Goal: Information Seeking & Learning: Learn about a topic

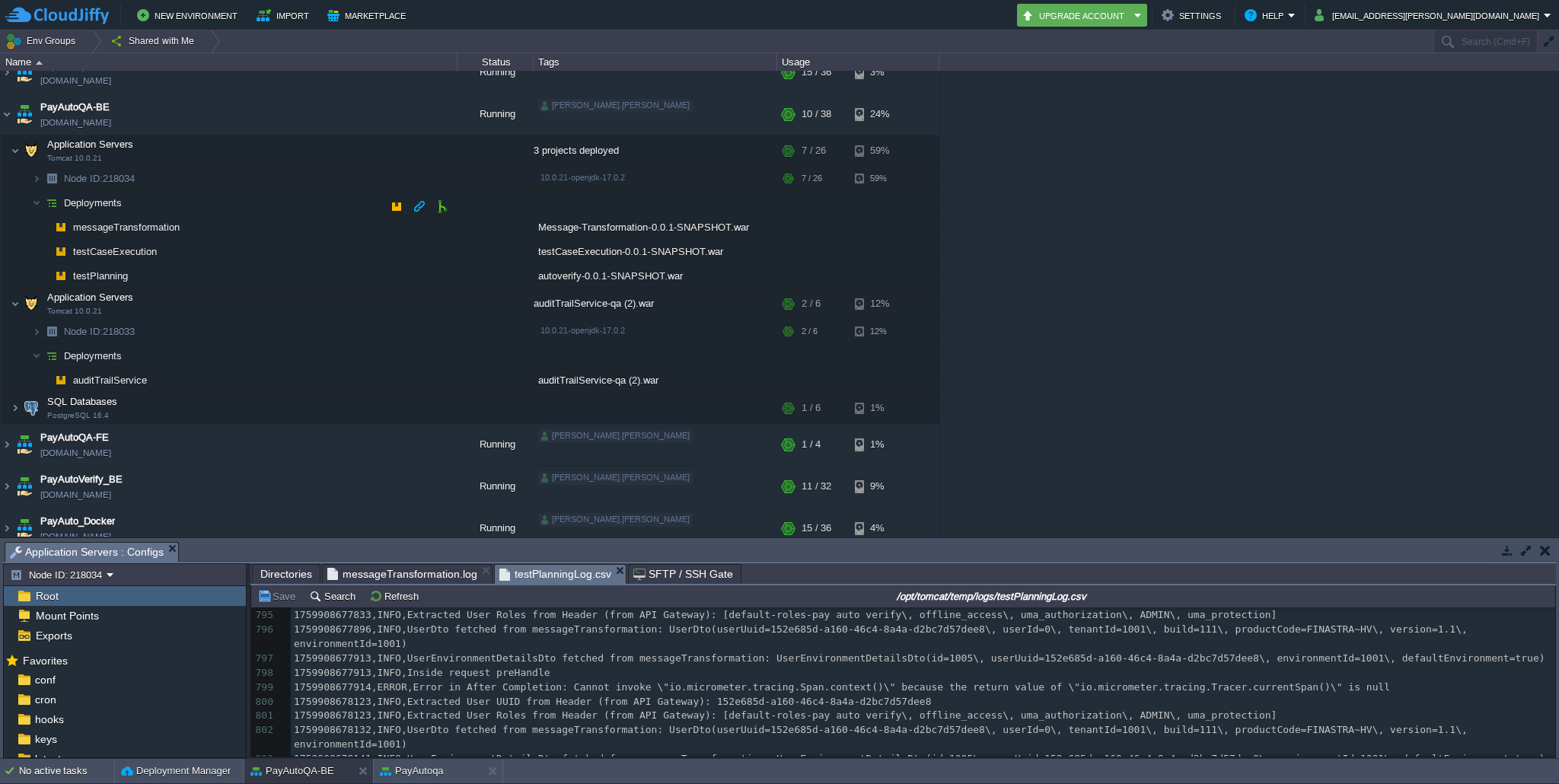
scroll to position [320, 0]
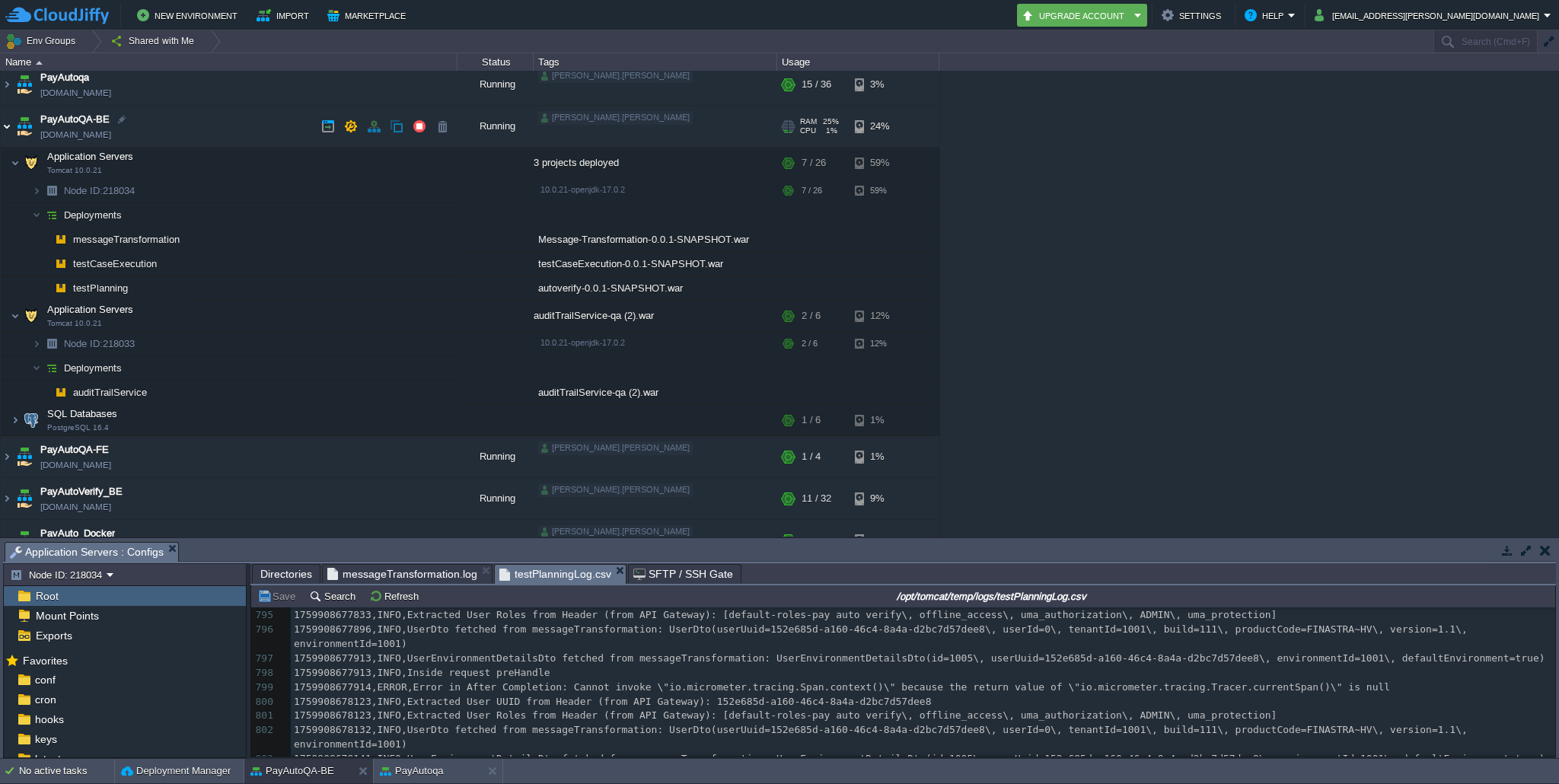
click at [9, 121] on img at bounding box center [7, 127] width 12 height 41
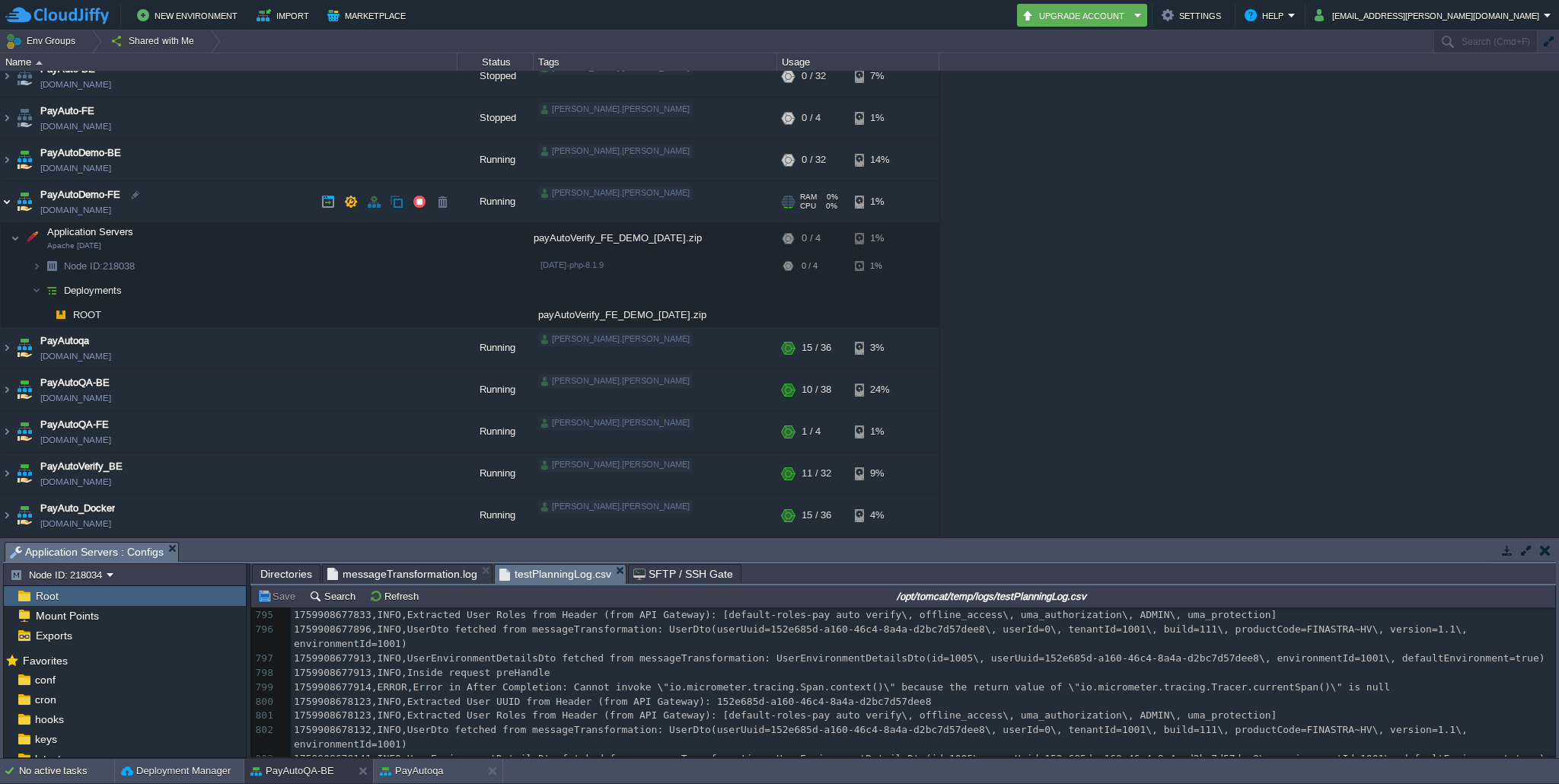
click at [2, 203] on img at bounding box center [7, 202] width 12 height 41
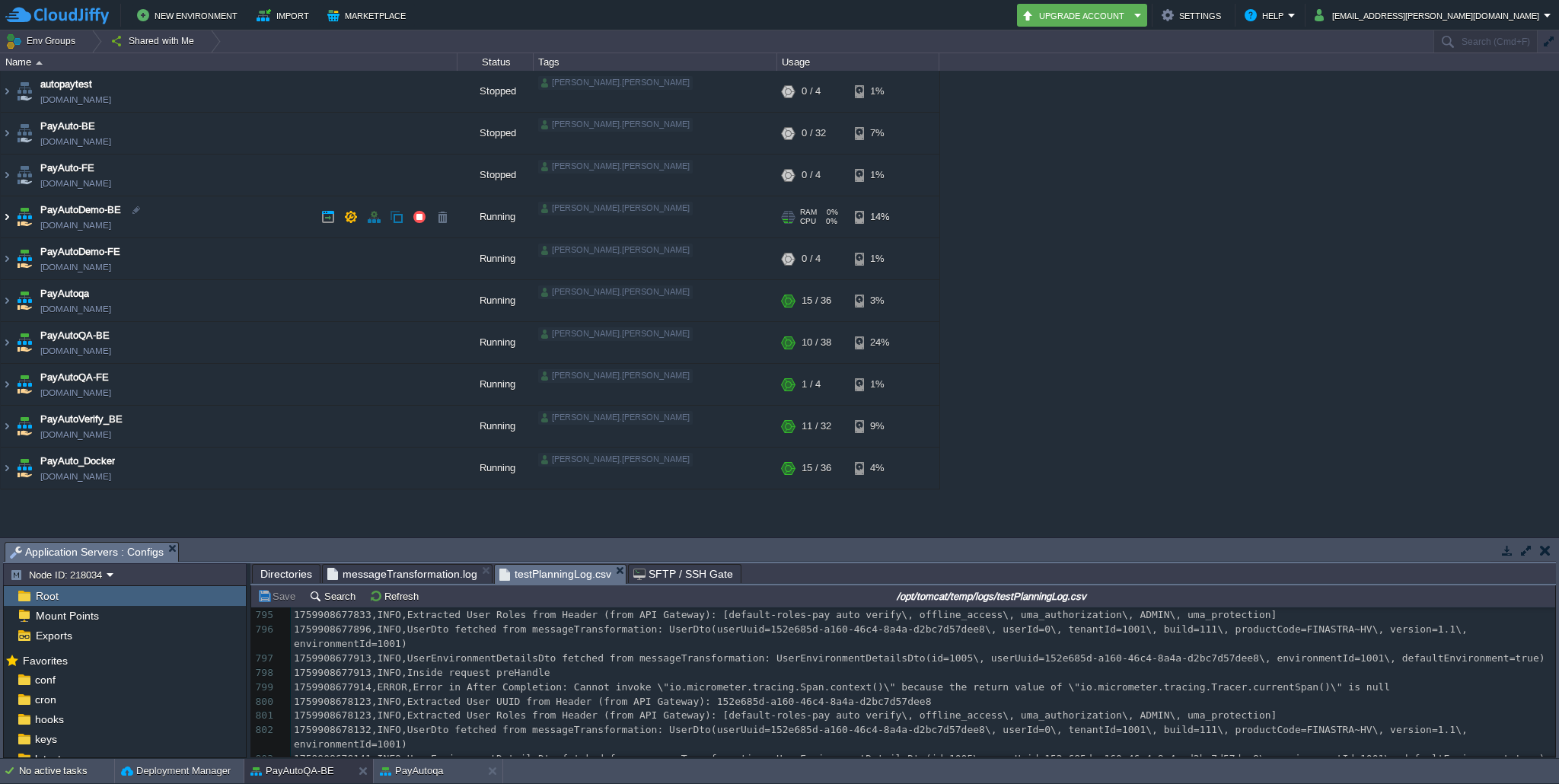
scroll to position [0, 0]
click at [9, 213] on img at bounding box center [7, 217] width 12 height 41
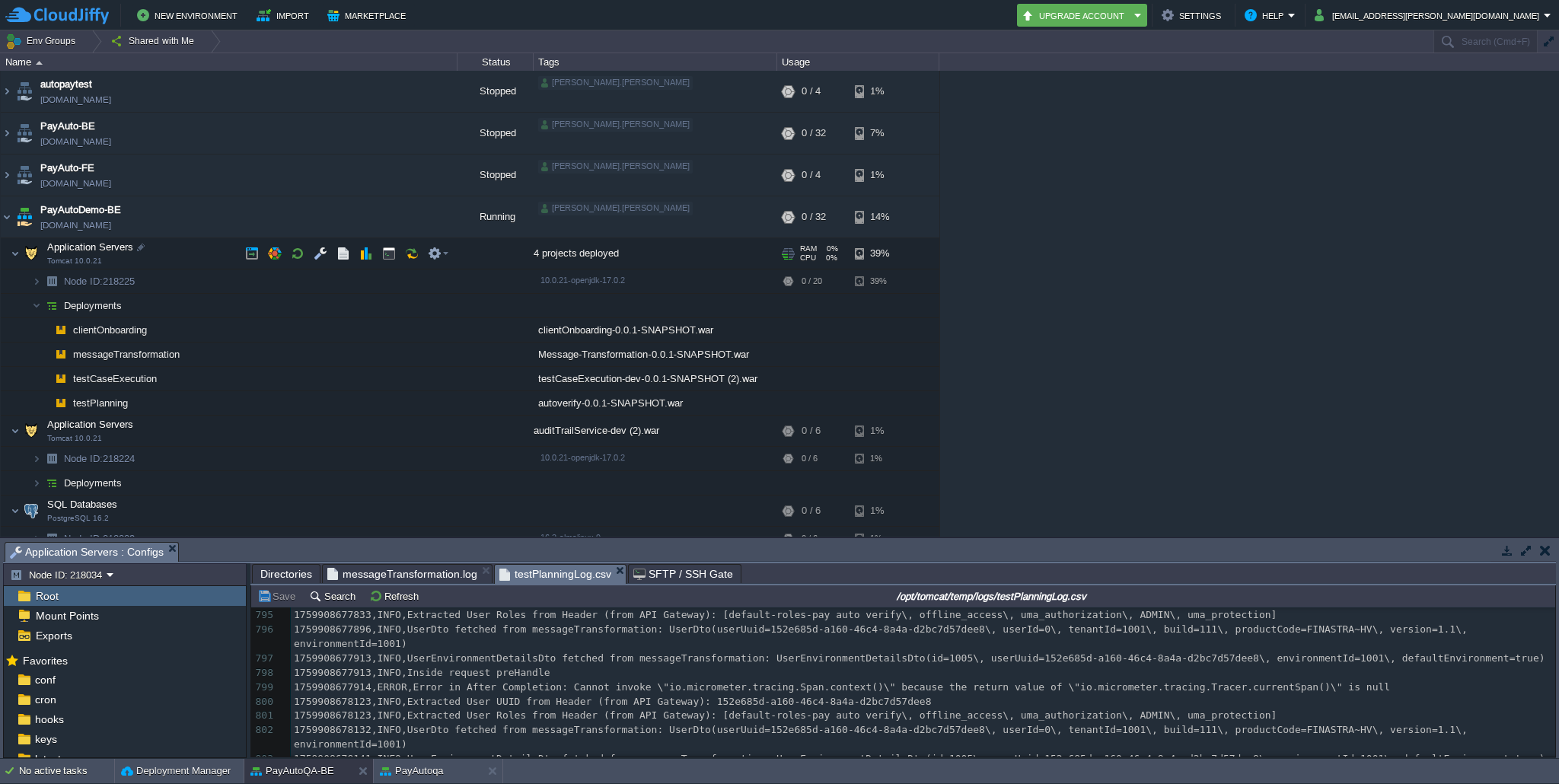
click at [8, 238] on img at bounding box center [5, 245] width 10 height 14
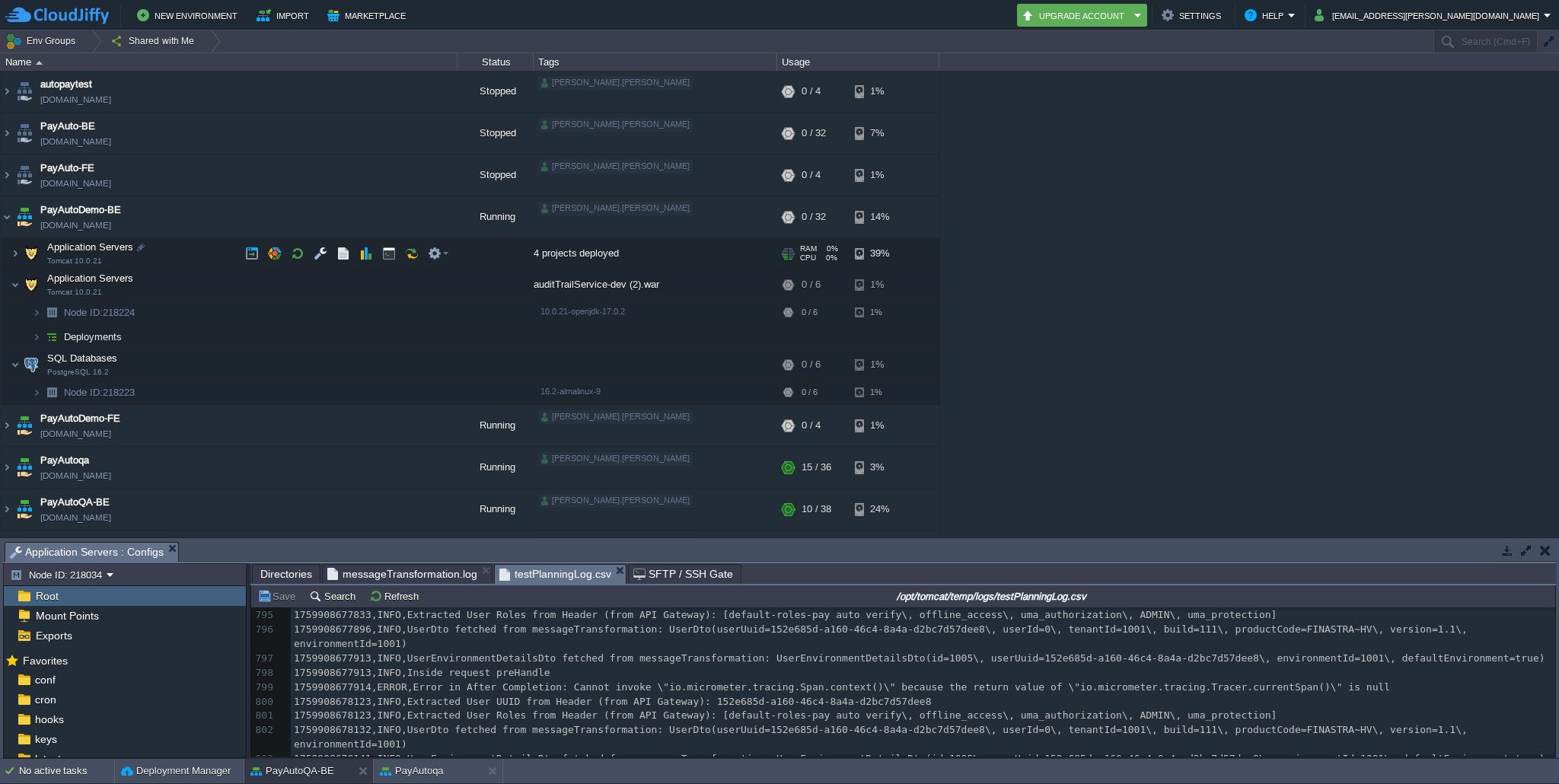
click at [8, 238] on img at bounding box center [5, 245] width 10 height 14
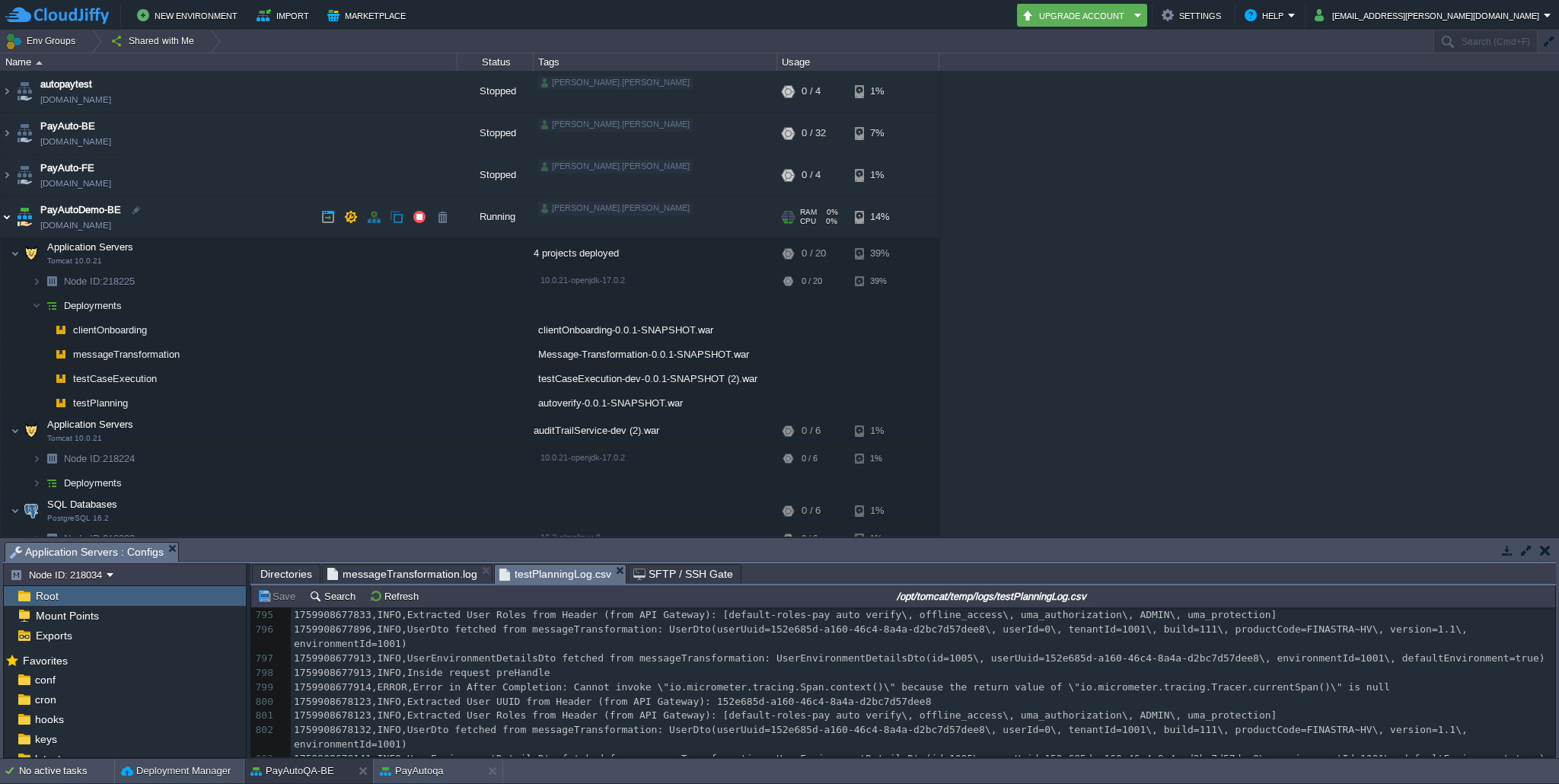
click at [2, 212] on img at bounding box center [7, 217] width 12 height 41
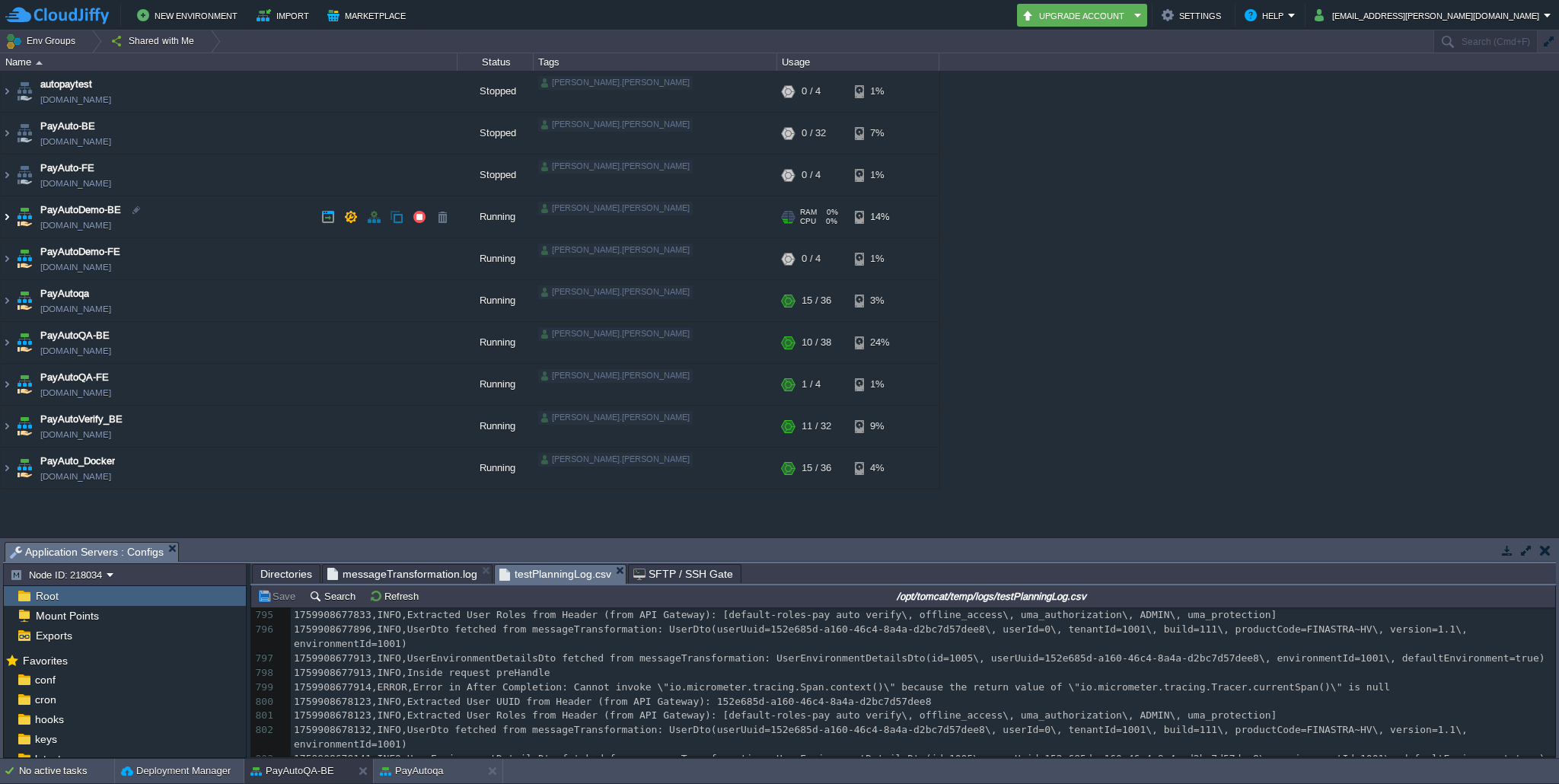
click at [2, 212] on img at bounding box center [7, 217] width 12 height 41
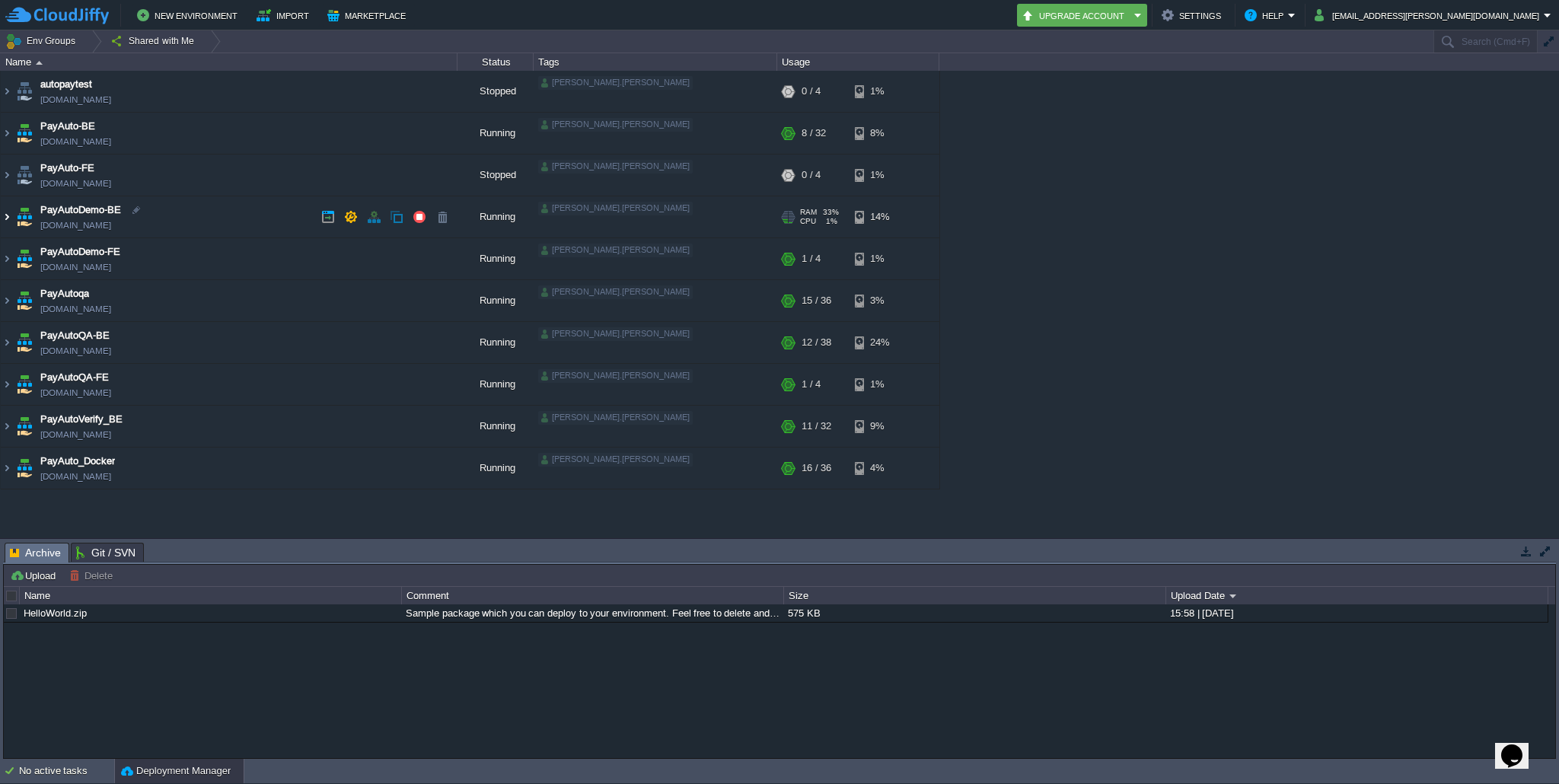
click at [7, 220] on img at bounding box center [7, 217] width 12 height 41
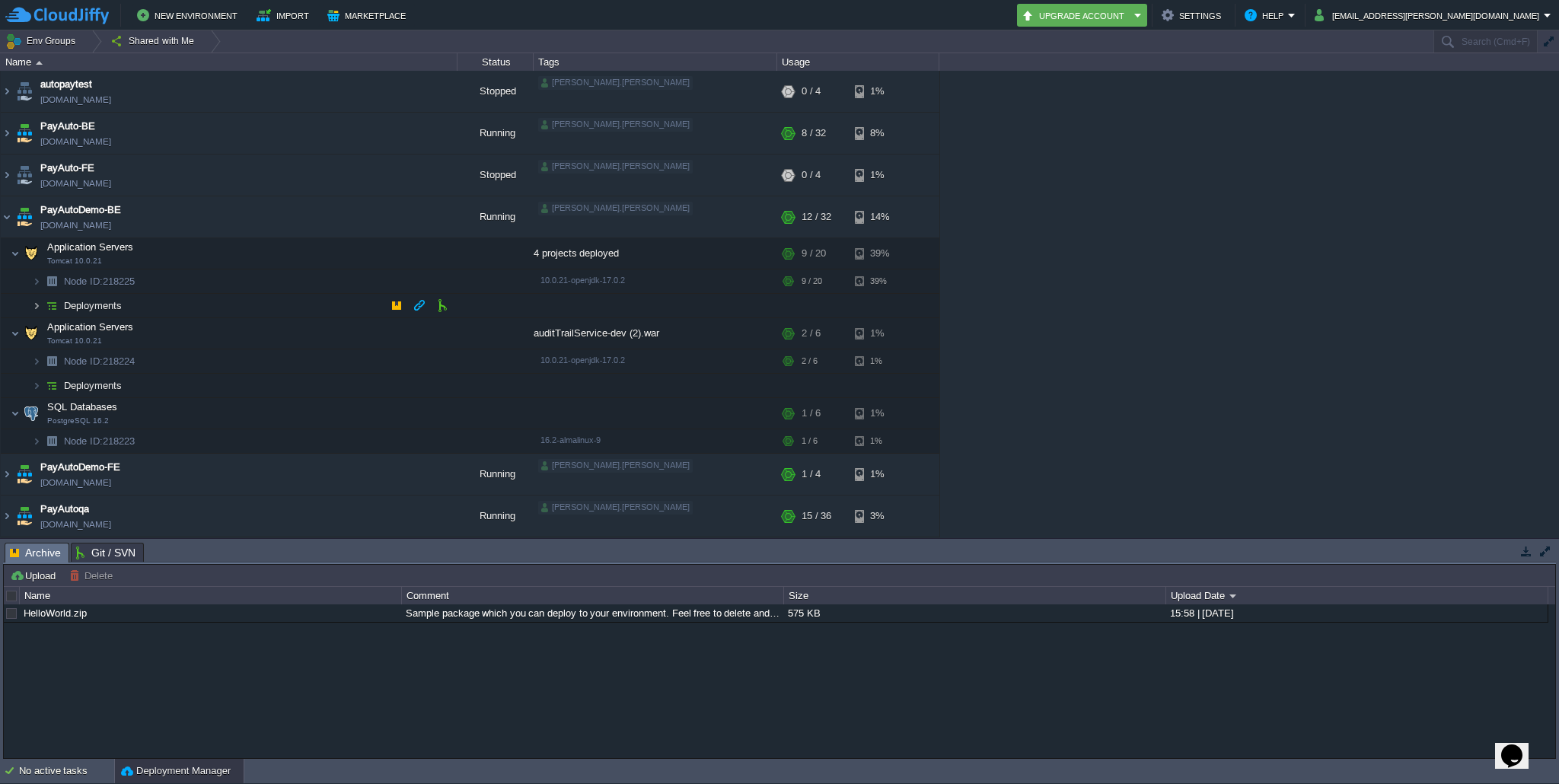
click at [35, 307] on img at bounding box center [37, 305] width 9 height 24
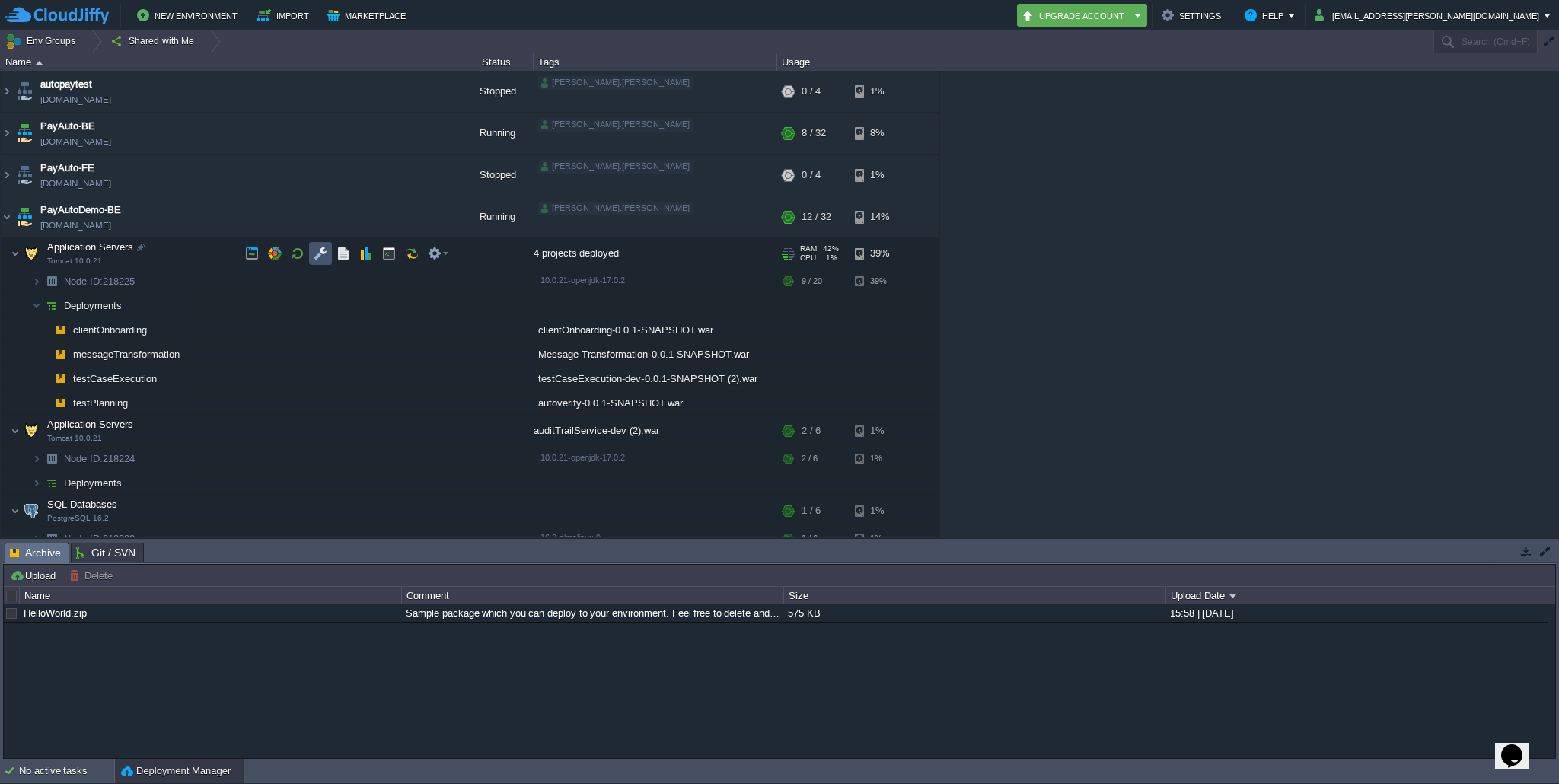
click at [316, 256] on button "button" at bounding box center [320, 253] width 14 height 14
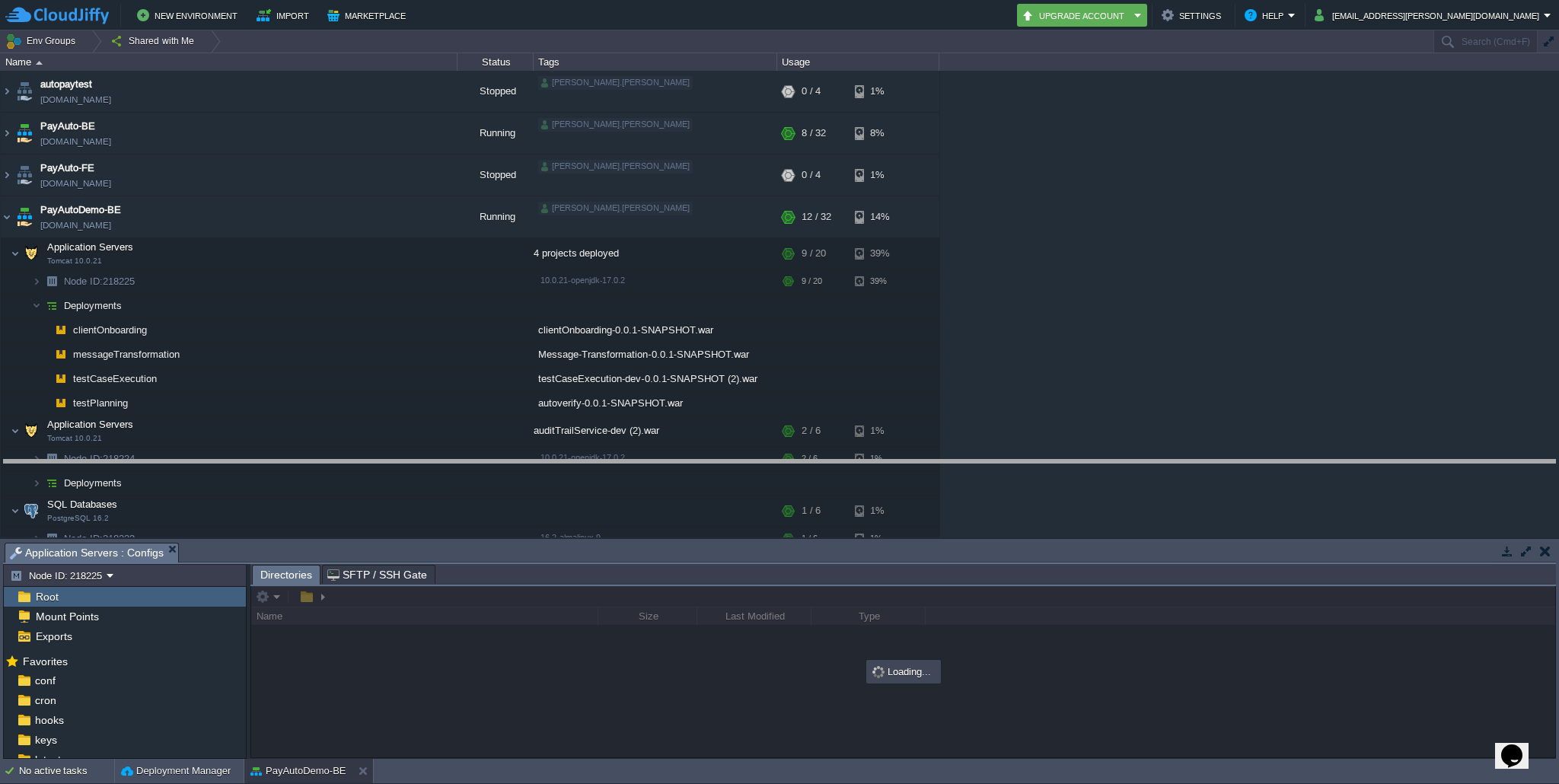
drag, startPoint x: 529, startPoint y: 550, endPoint x: 529, endPoint y: 468, distance: 82.0
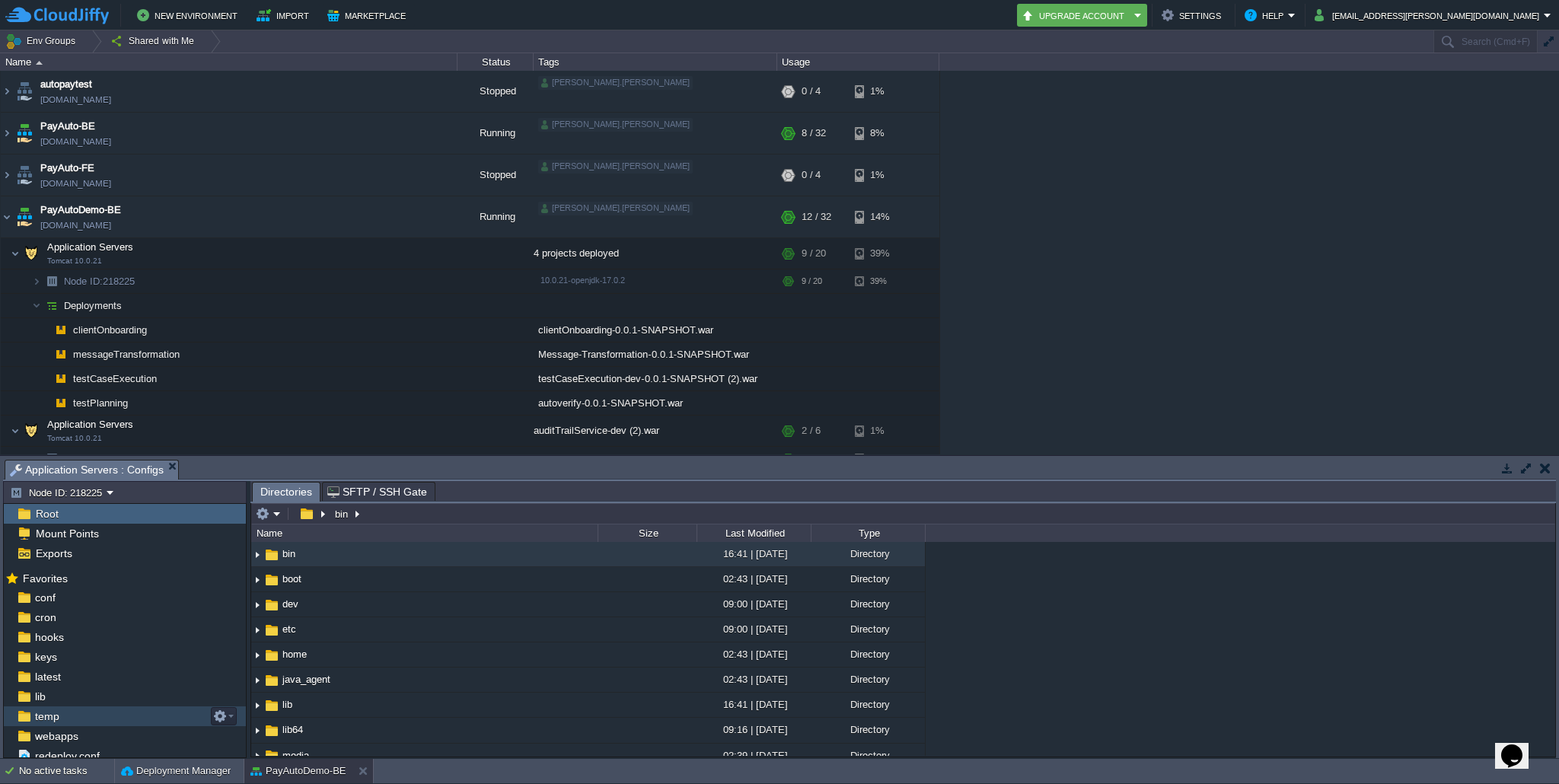
click at [54, 718] on span "temp" at bounding box center [47, 716] width 30 height 14
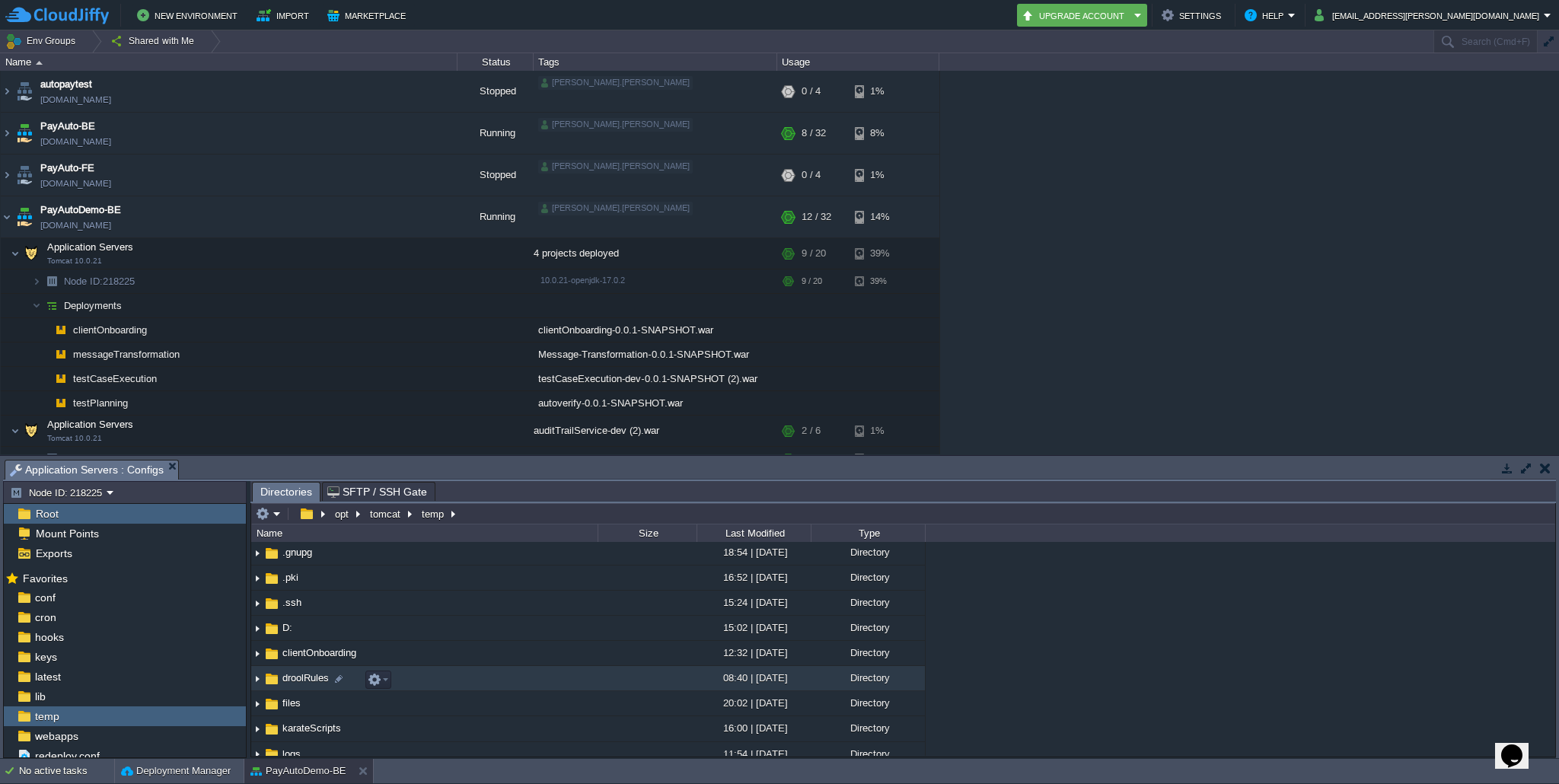
scroll to position [65, 0]
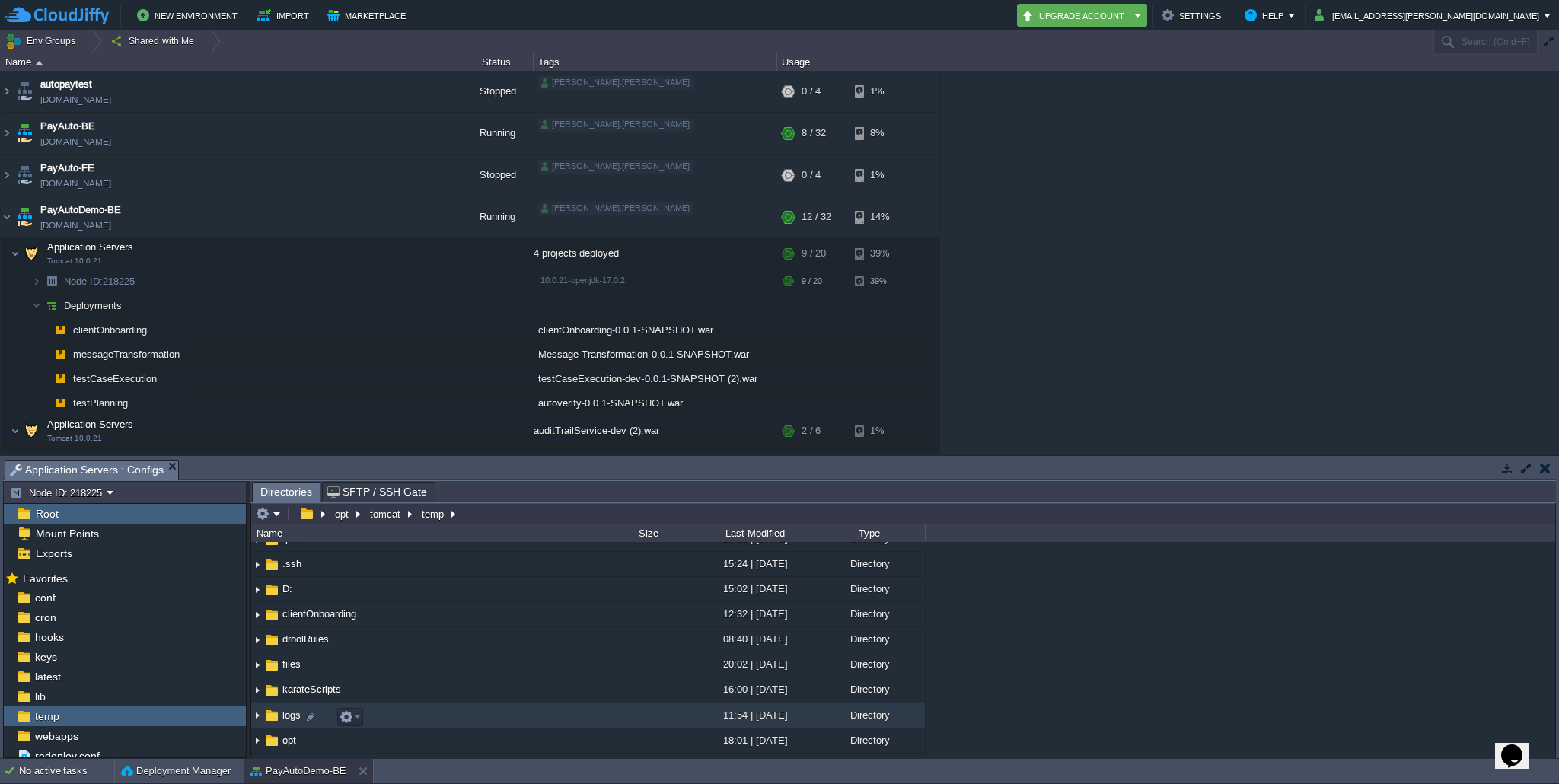
click at [255, 718] on img at bounding box center [257, 715] width 12 height 24
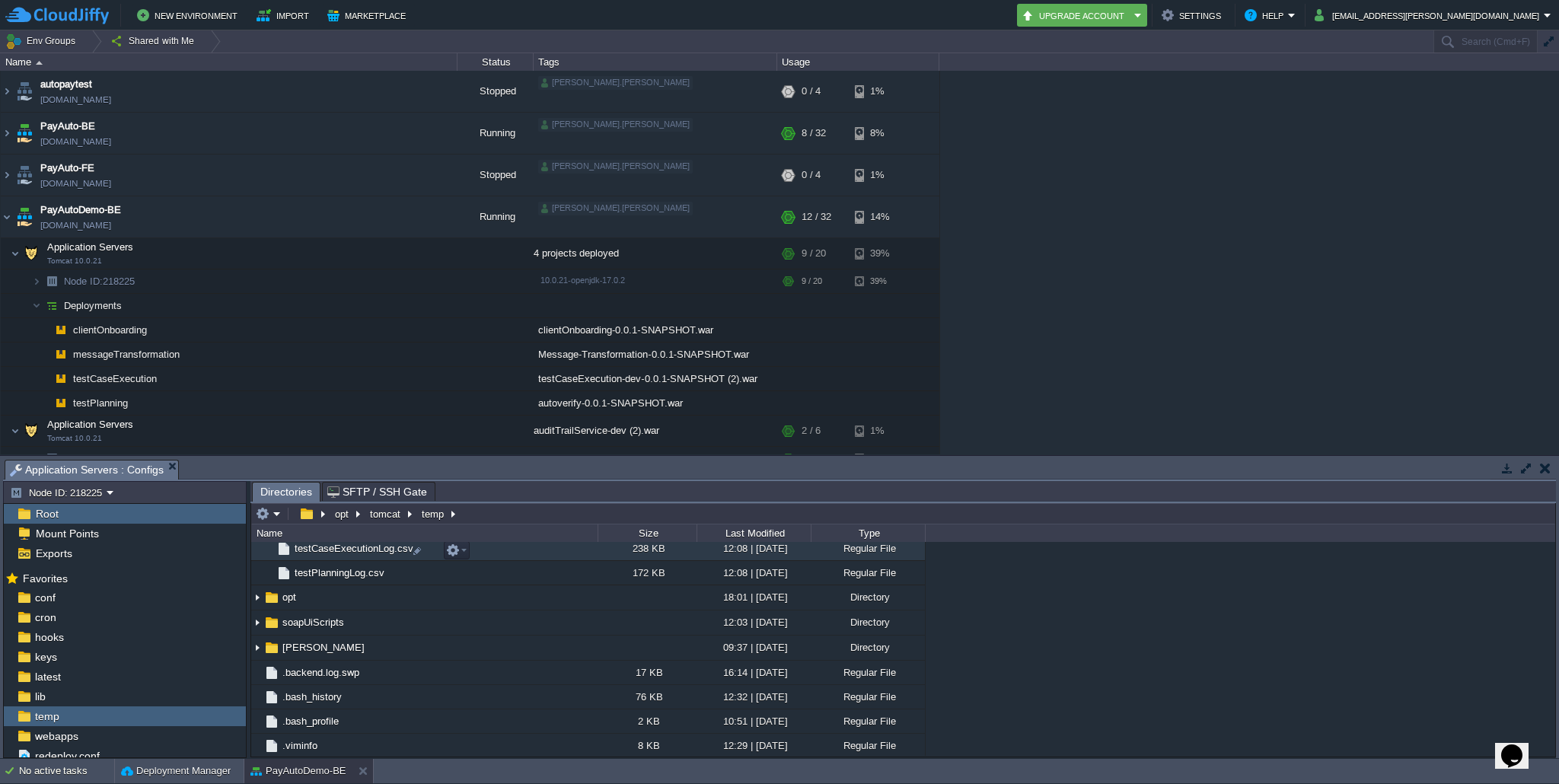
scroll to position [2736, 0]
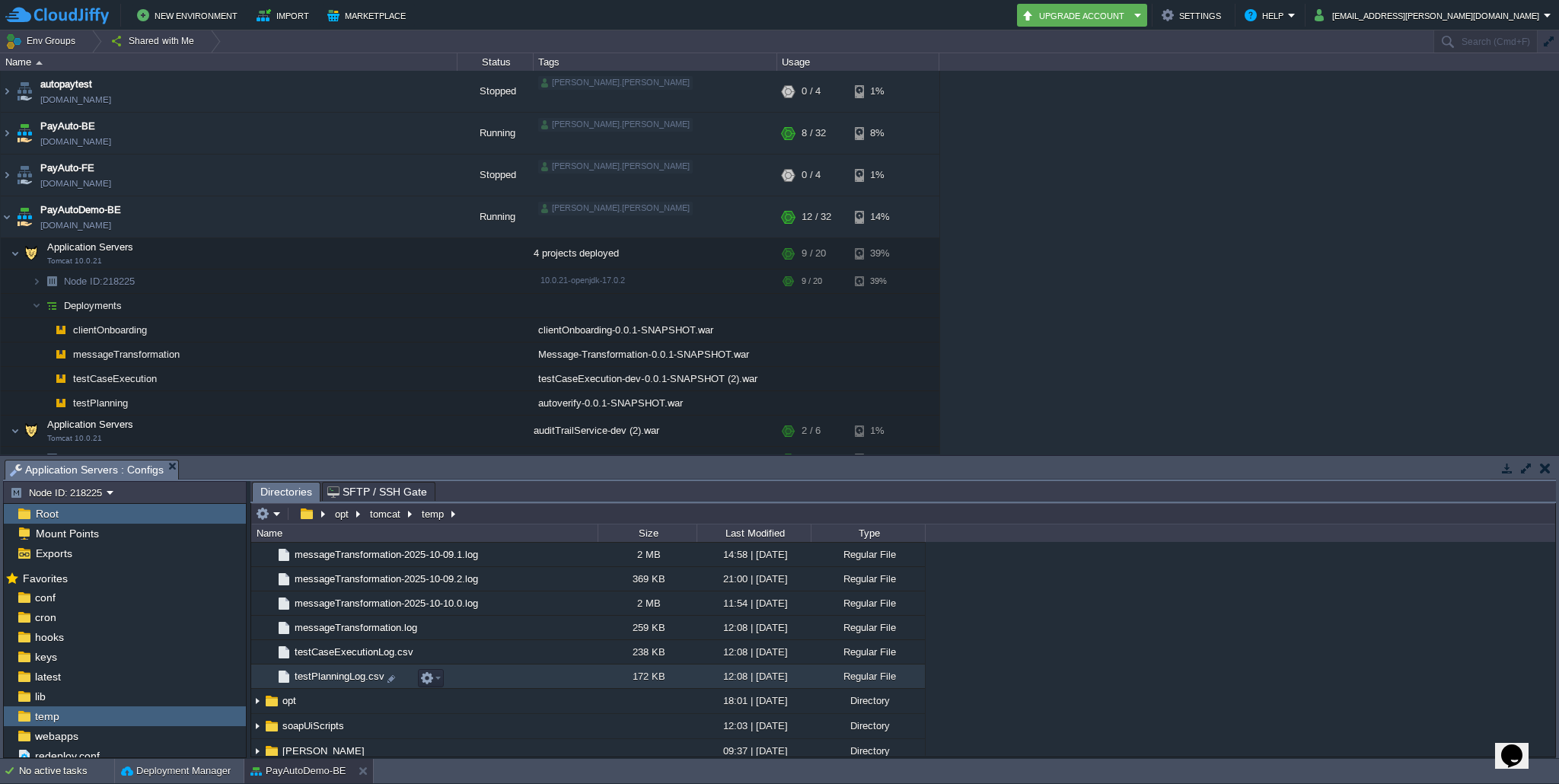
click at [333, 682] on span "testPlanningLog.csv" at bounding box center [339, 676] width 95 height 13
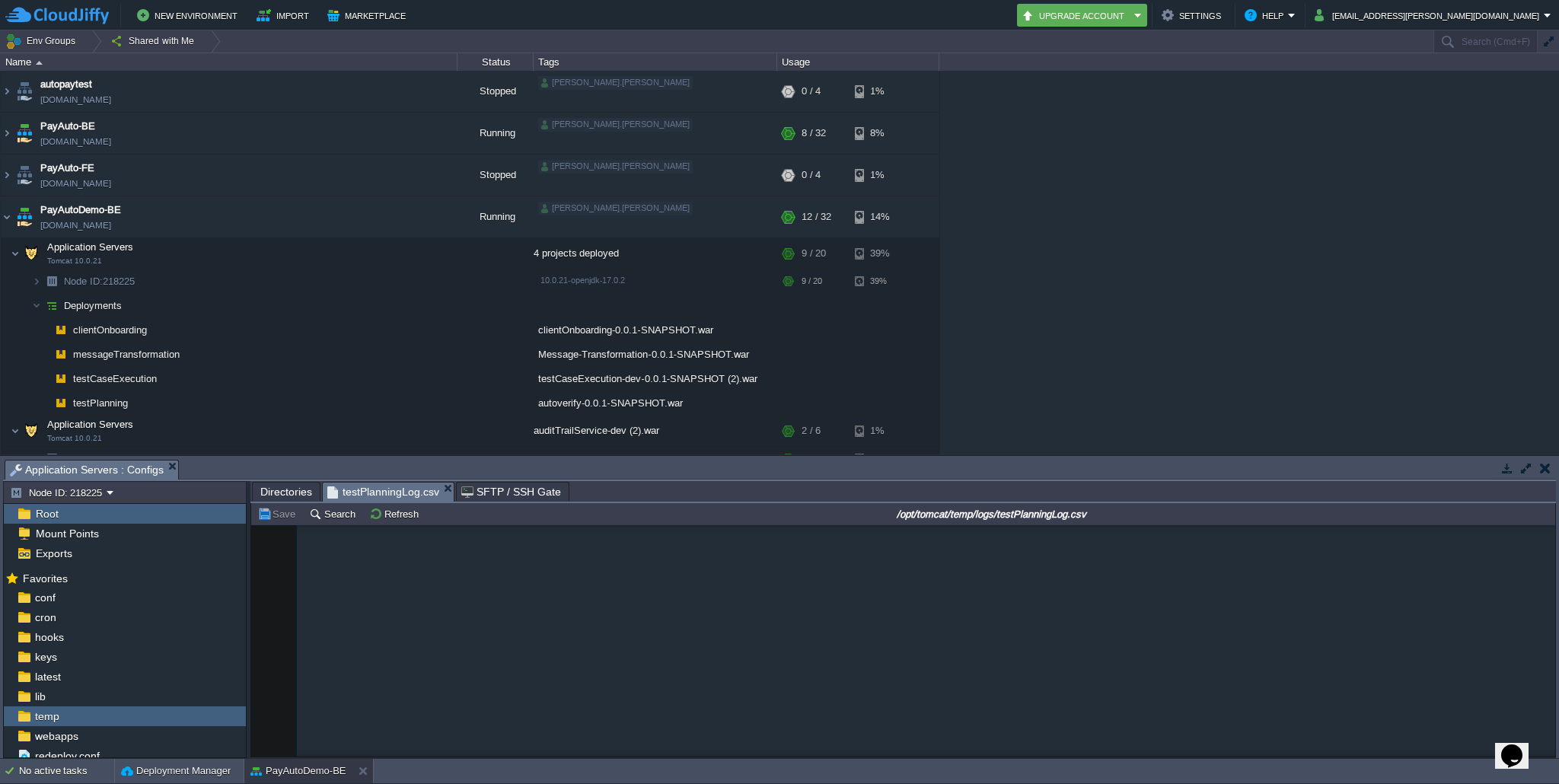
scroll to position [18612, 0]
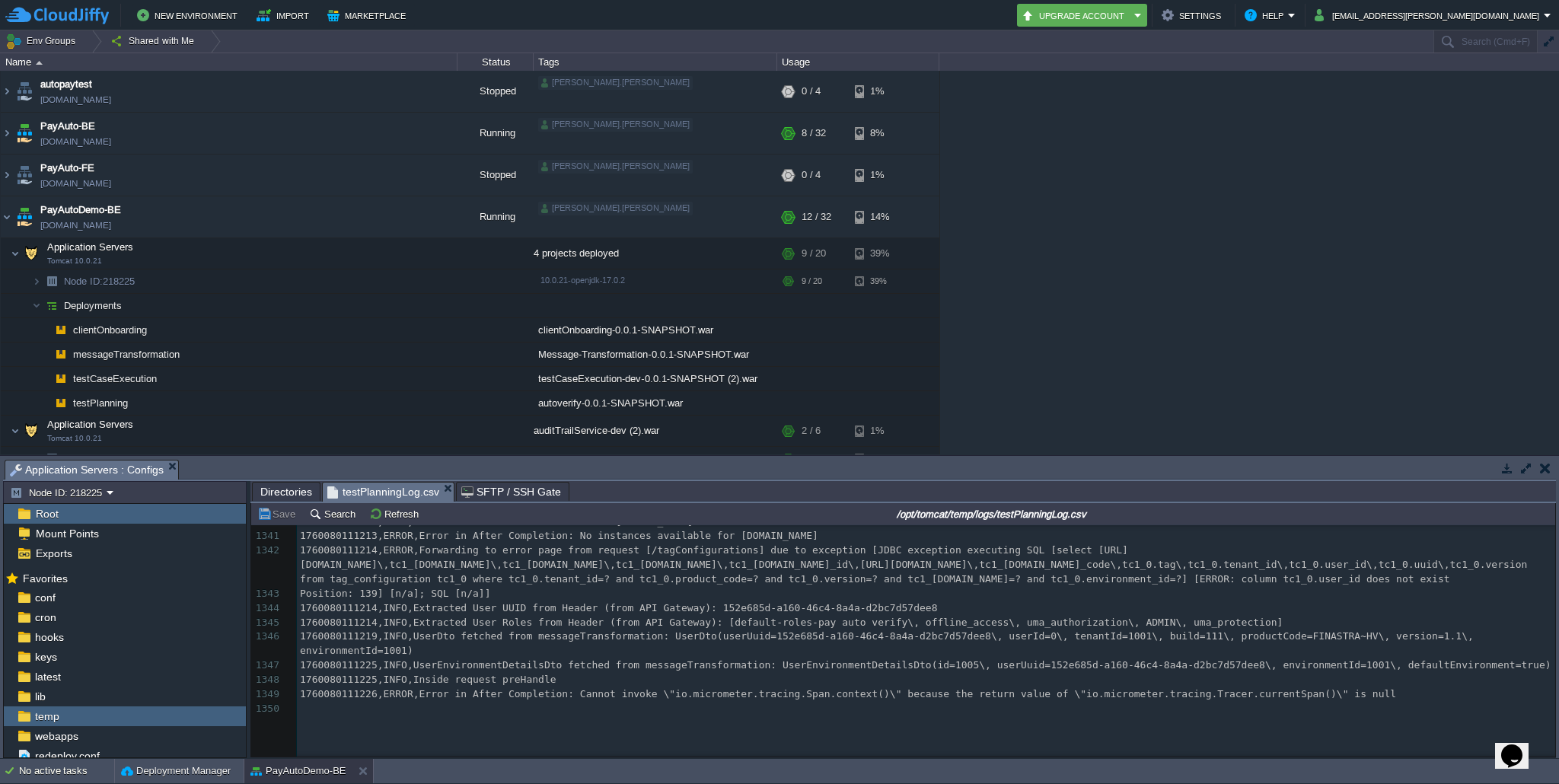
type textarea "​"
click at [395, 519] on button "Refresh" at bounding box center [396, 514] width 54 height 14
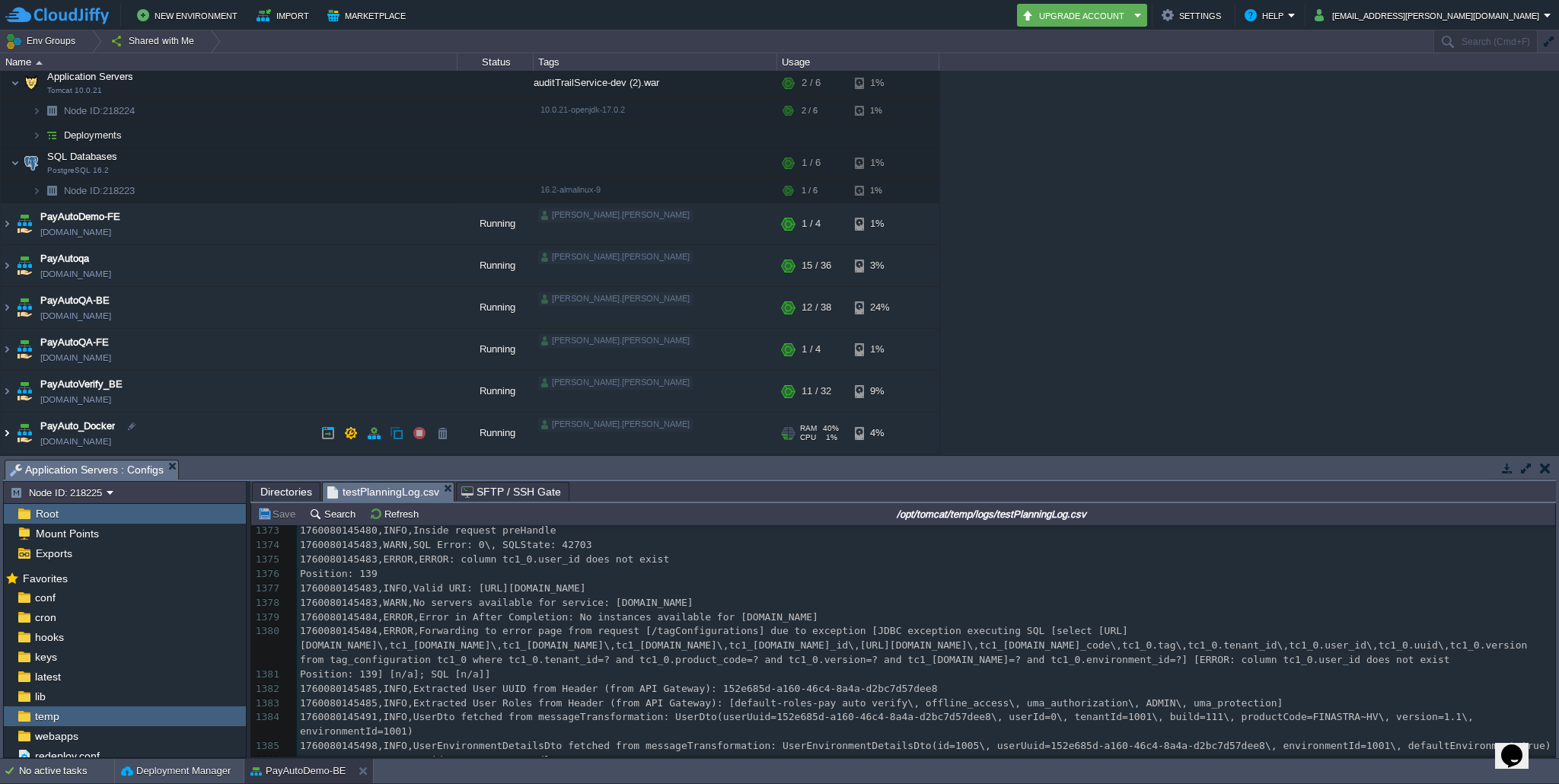
click at [6, 429] on img at bounding box center [7, 433] width 12 height 41
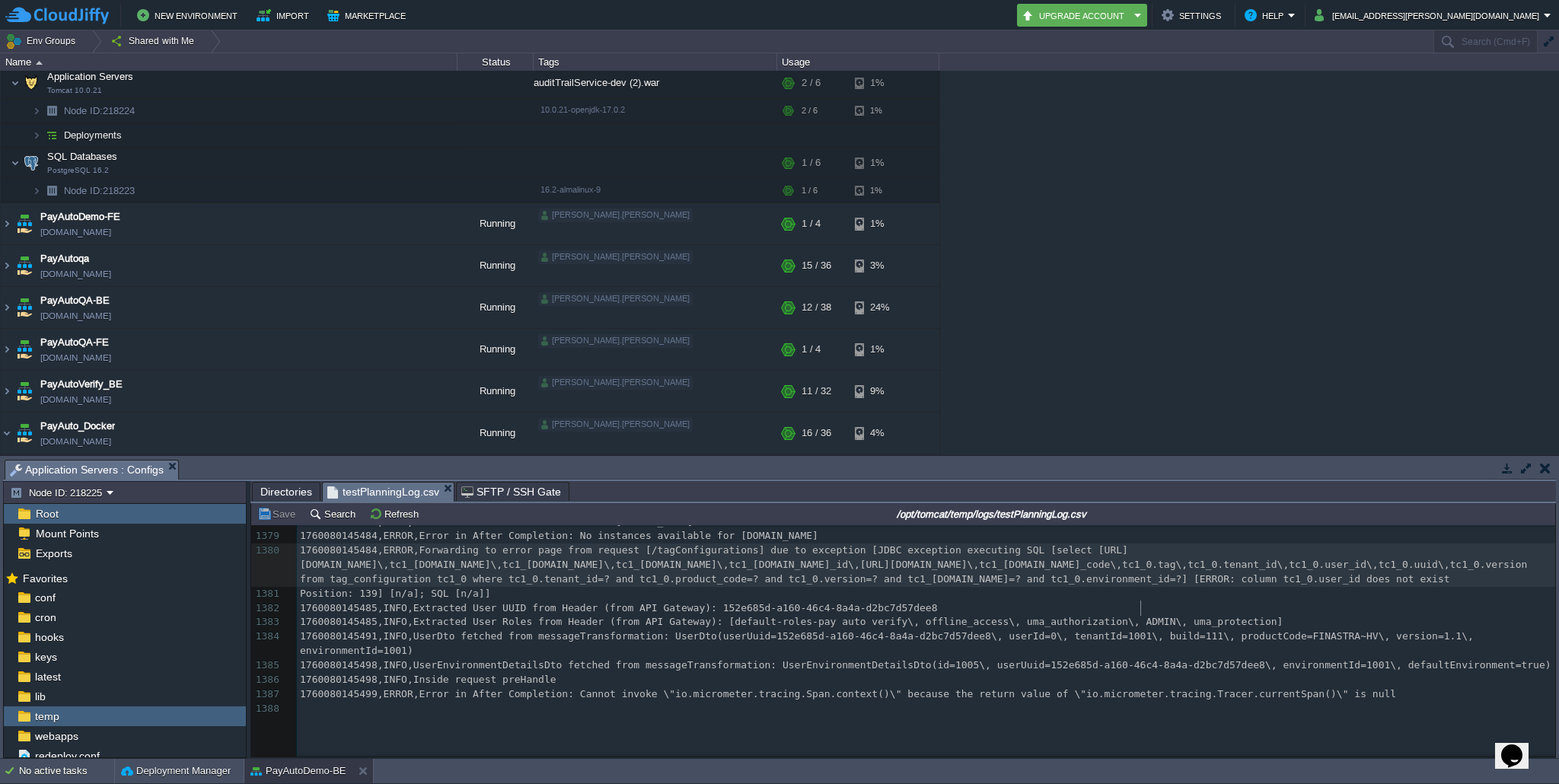
type textarea "user_id"
click at [526, 355] on div "Running" at bounding box center [496, 349] width 76 height 41
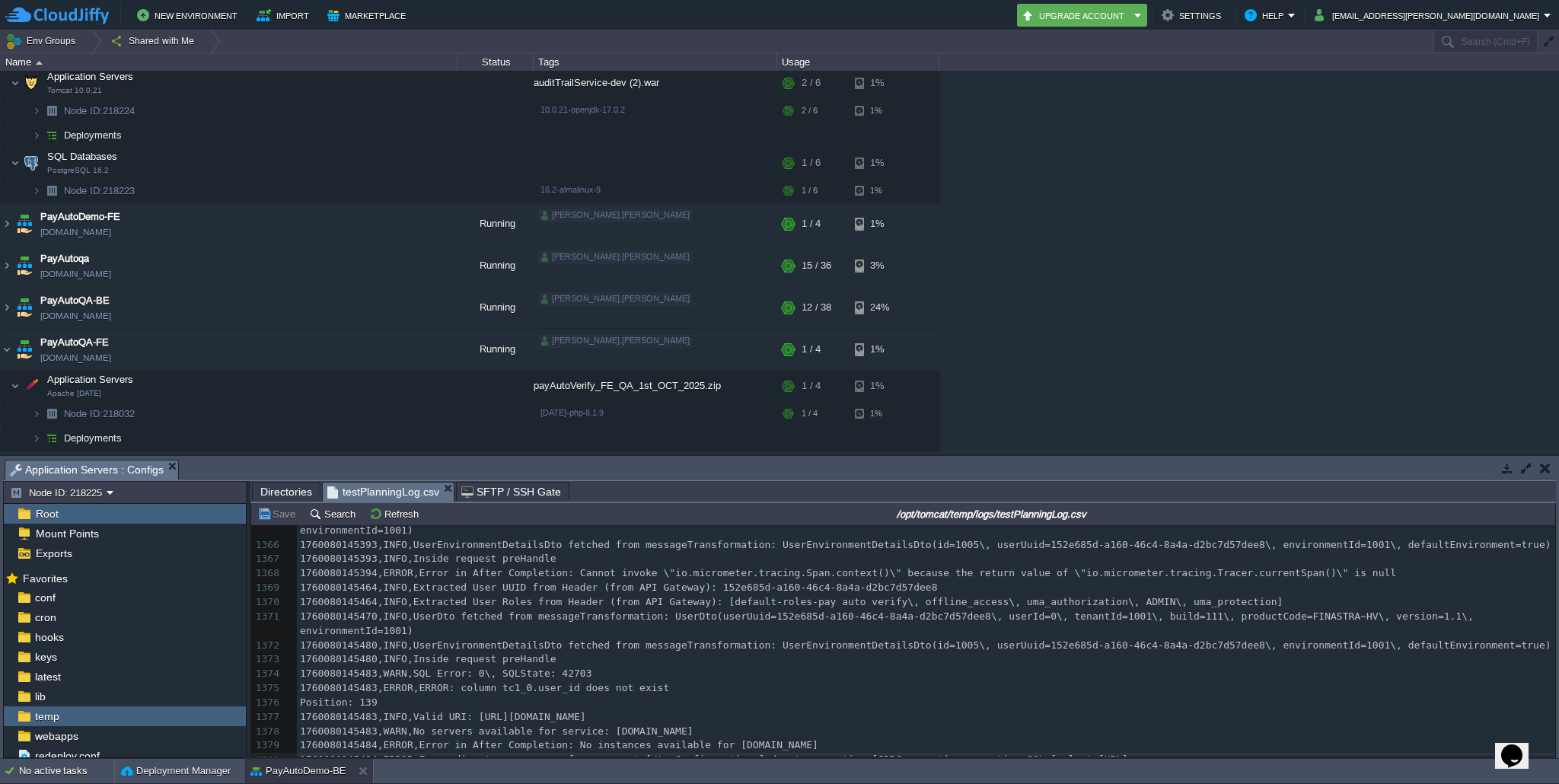
click at [616, 603] on div "x 1760068826559,INFO,Starting ServletInitializer v0.0.1-SNAPSHOT using Java 17.…" at bounding box center [926, 696] width 1258 height 459
type textarea "1760080145464,INFO,Extracted User UUID from Header (from API Gateway): 152e685d…"
type textarea "1760080145464,INFO,Extracted User Roles from Header (from API Gateway): [defaul…"
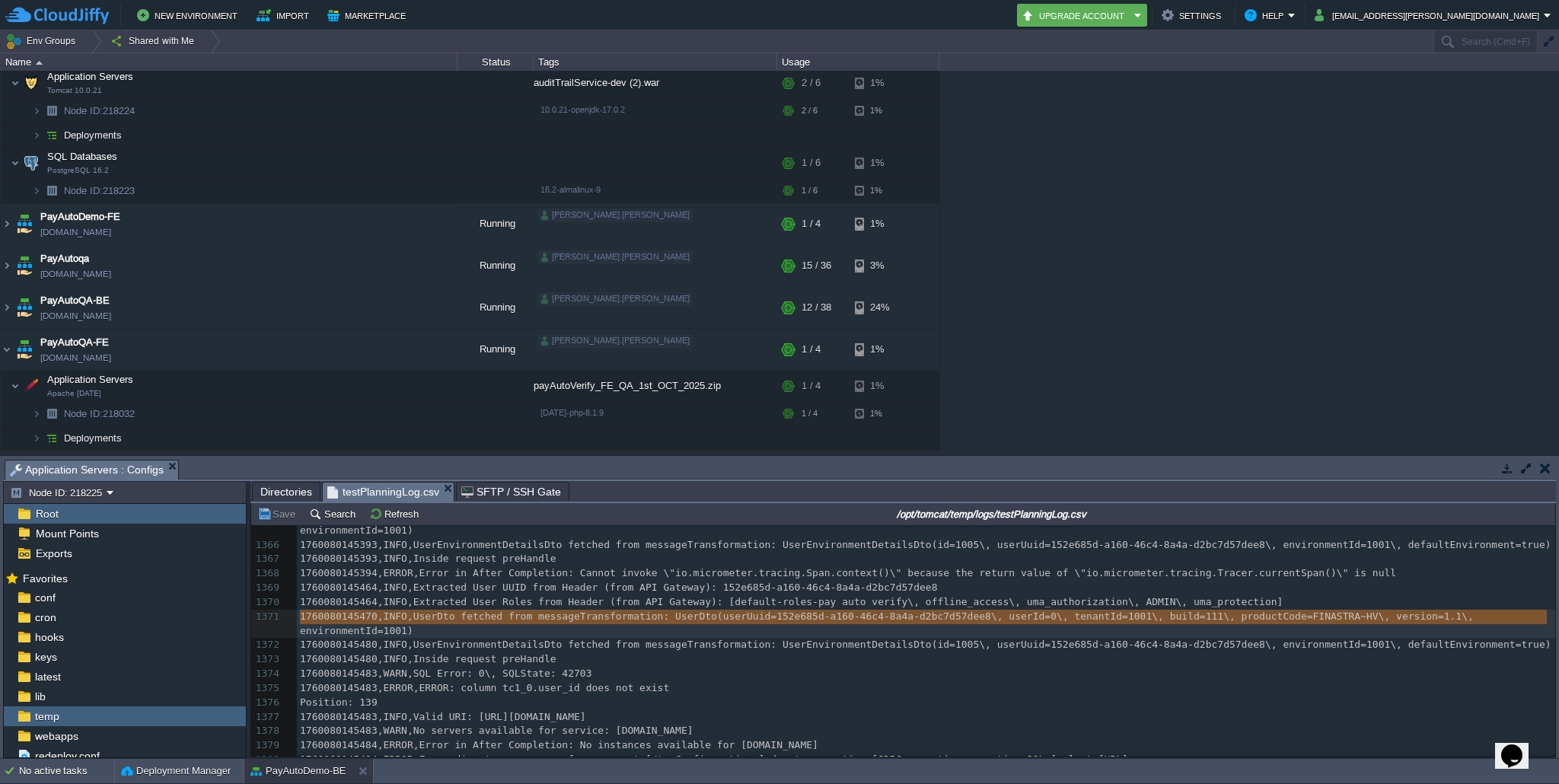
click at [615, 602] on div "x 1760068826559,INFO,Starting ServletInitializer v0.0.1-SNAPSHOT using Java 17.…" at bounding box center [926, 631] width 1258 height 588
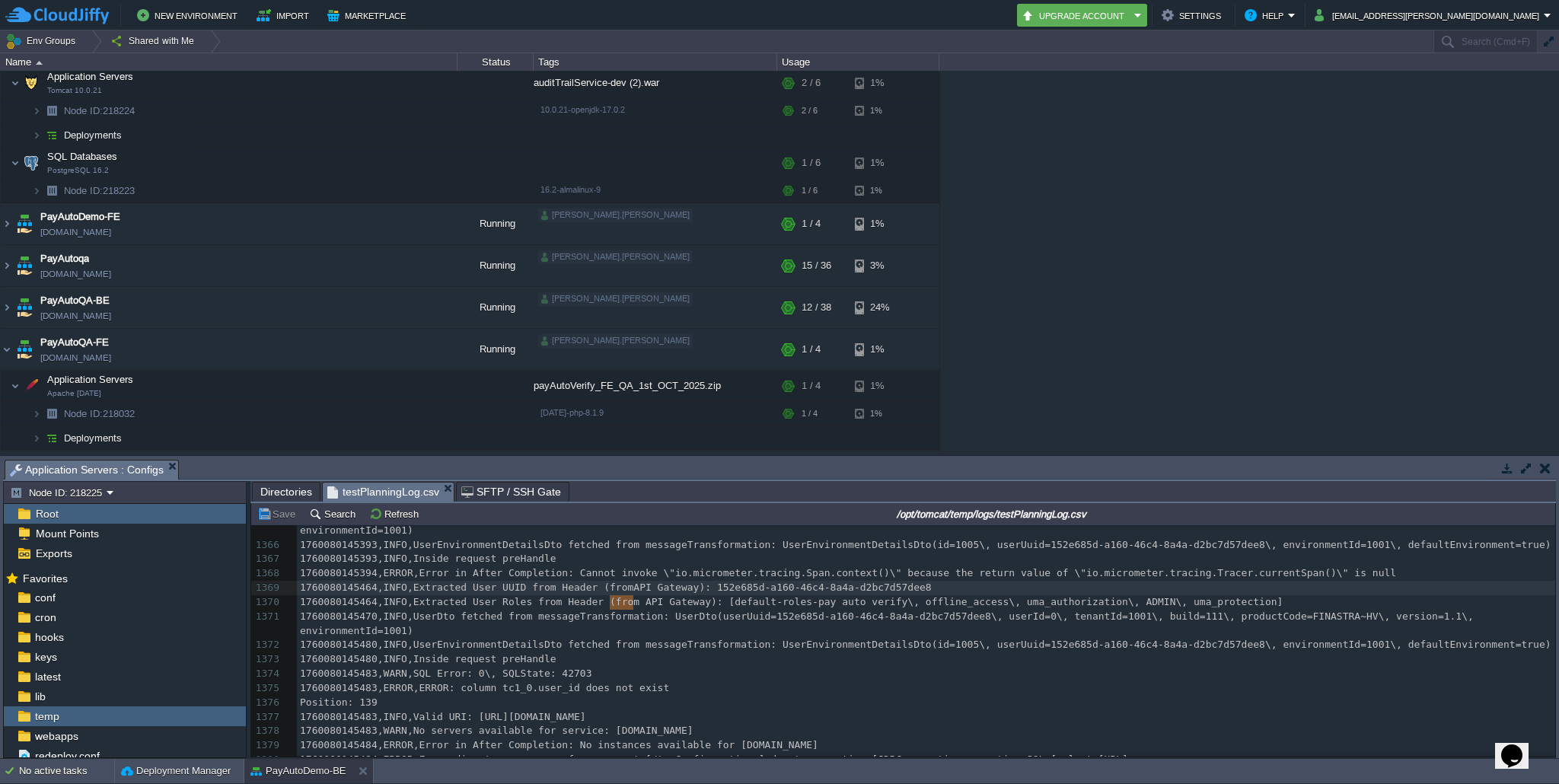
type textarea "1760080145464,INFO,Extracted User UUID from Header (from API Gateway): 152e685d…"
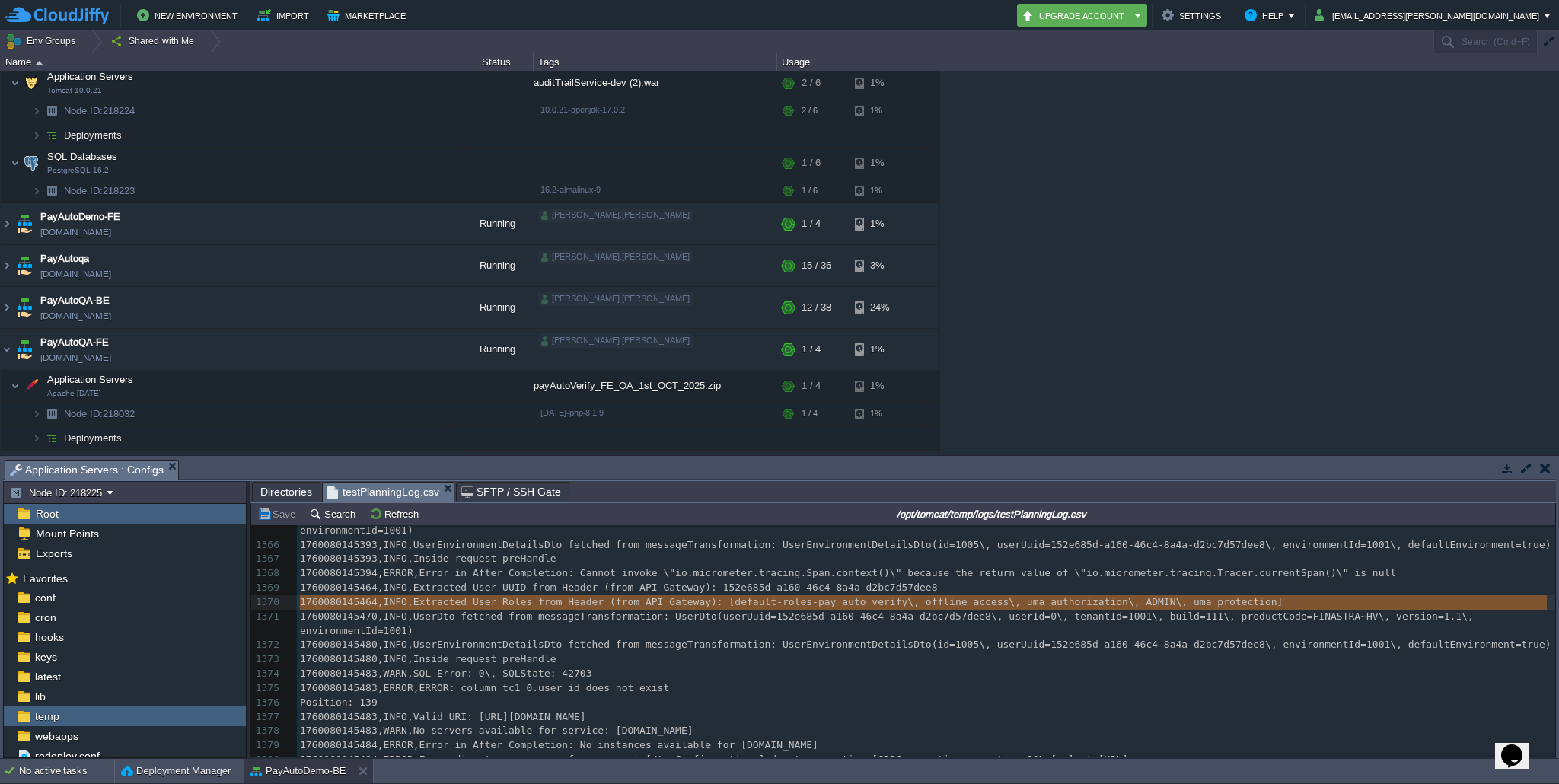
type textarea "("
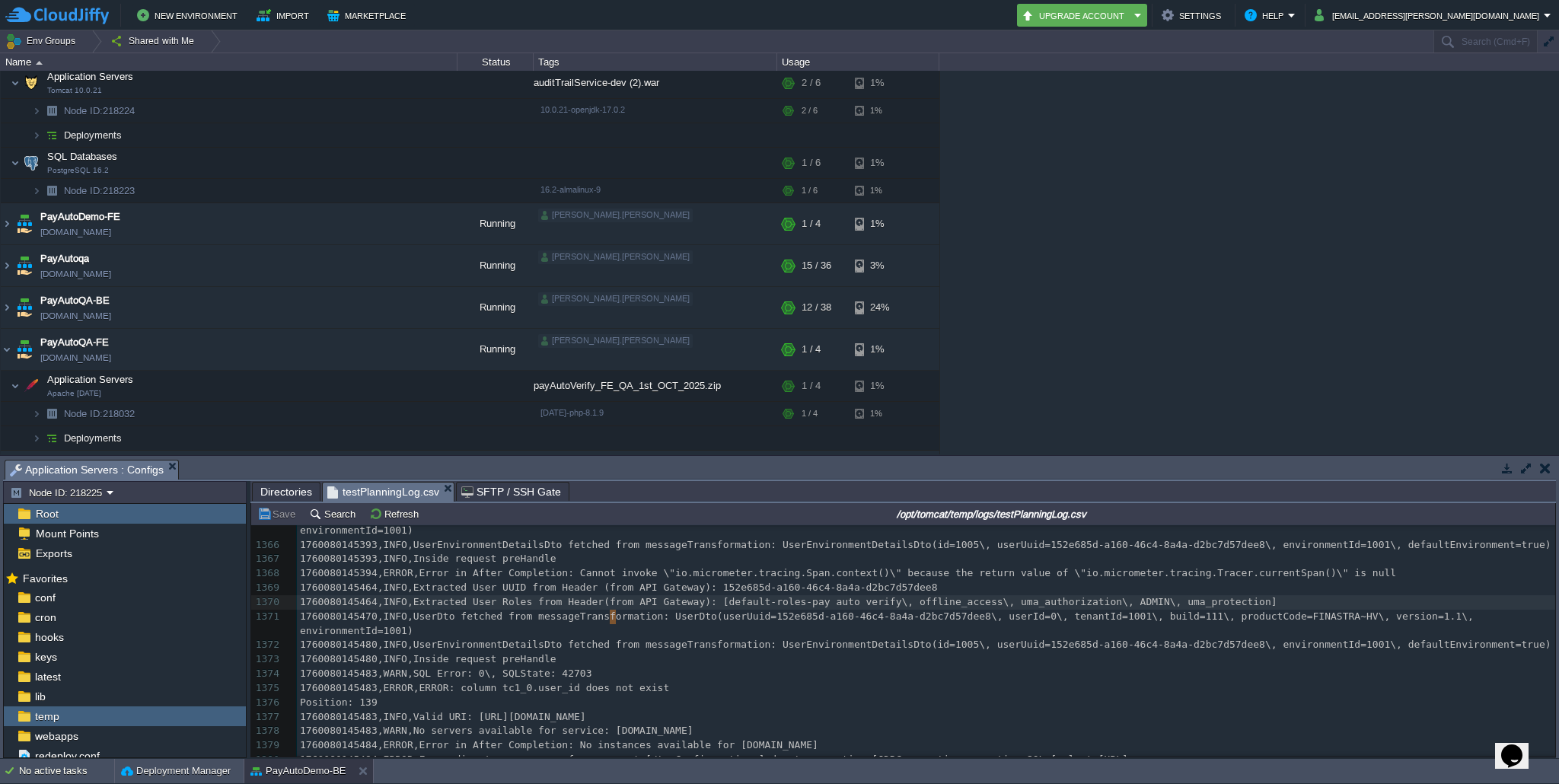
type textarea "1760080145464,INFO,Extracted User Roles from Header (from API Gateway): [defaul…"
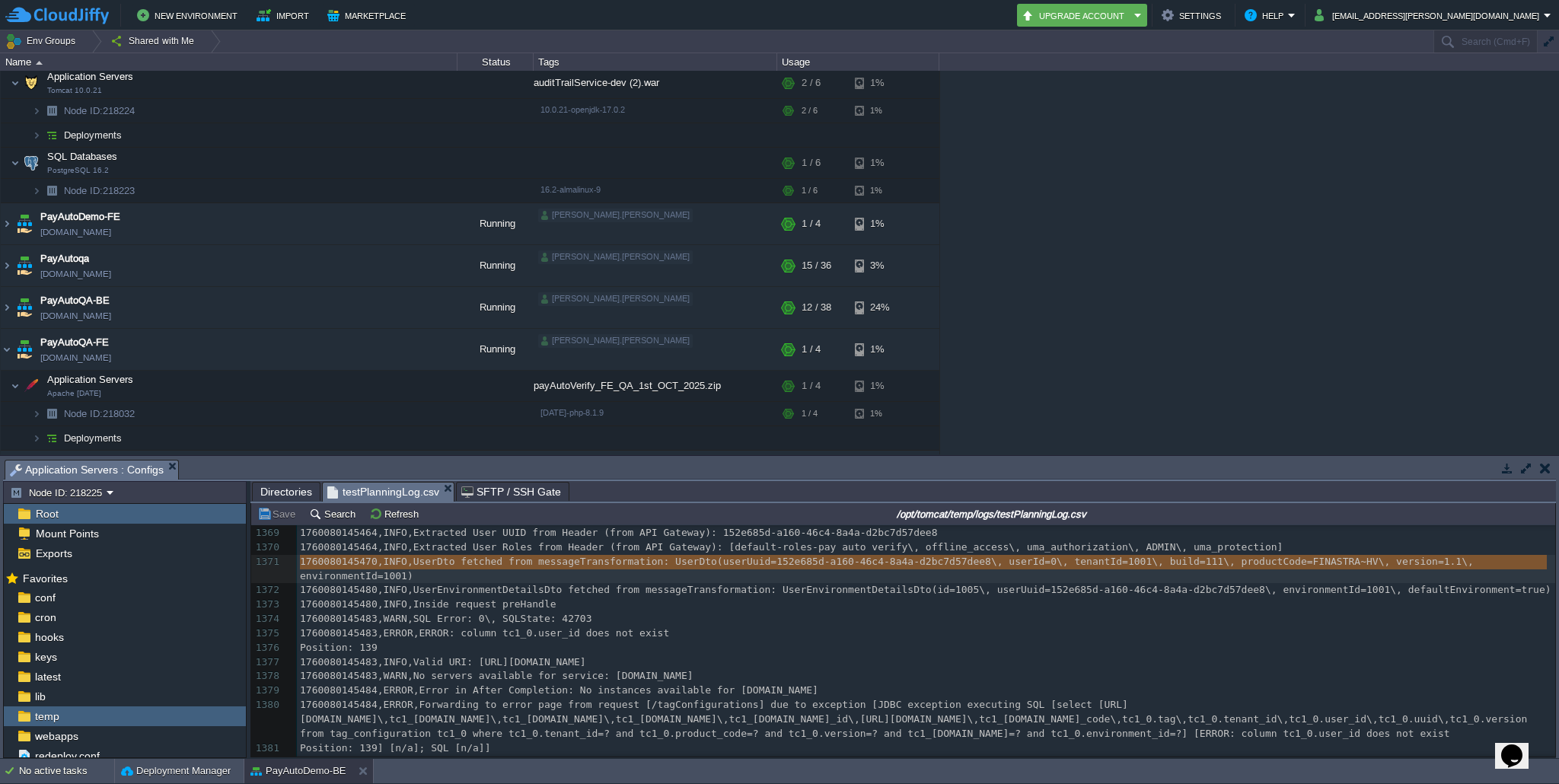
scroll to position [20558, 0]
click at [599, 639] on pre "1760080145483,ERROR,ERROR: column tc1_0.user_id does not exist" at bounding box center [926, 631] width 1258 height 14
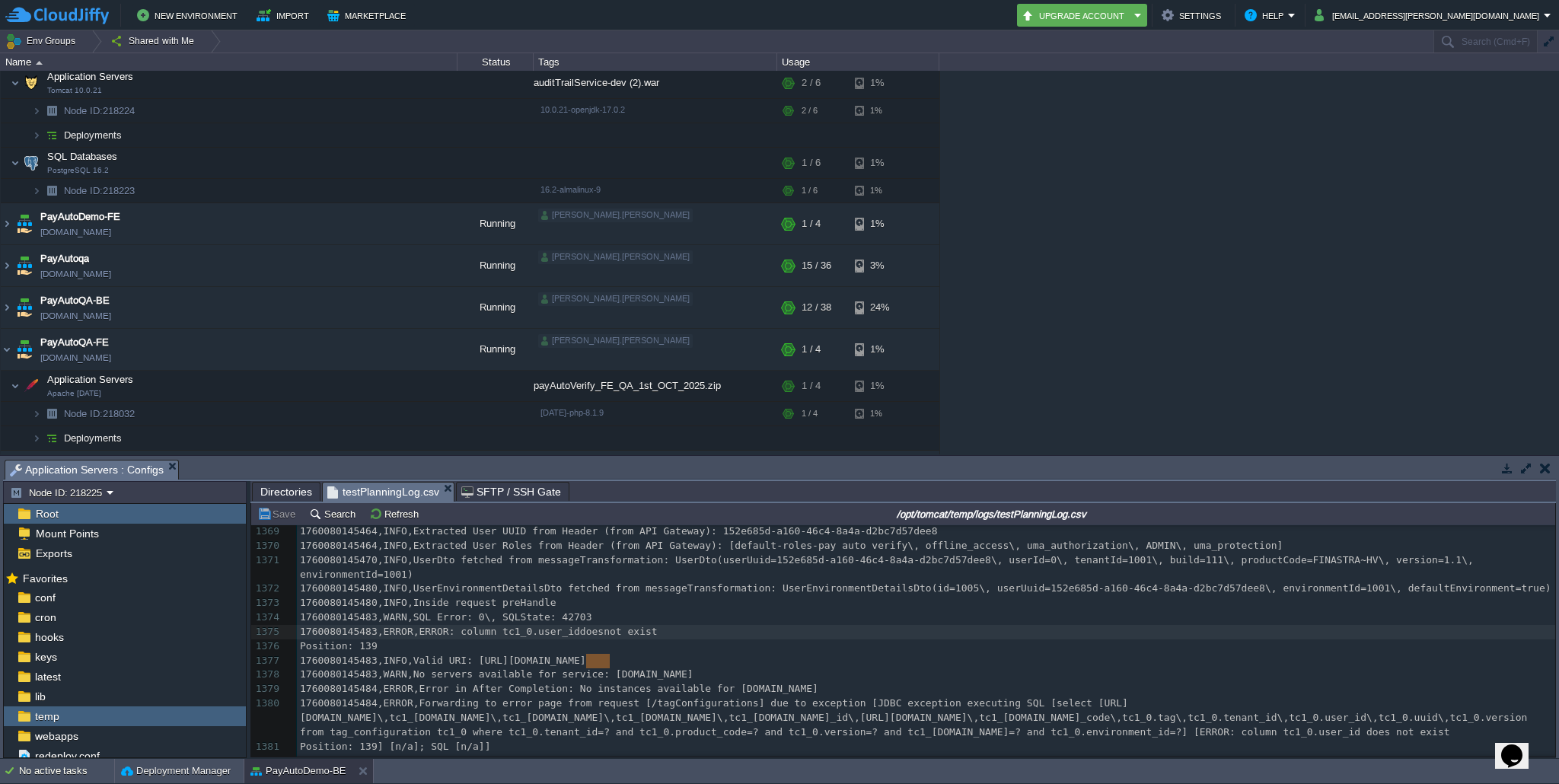
type textarea "1760080145483,ERROR,ERROR: column tc1_0.user_id does not exist"
type textarea "1760080145483,ERROR,ERROR: column tc1_0.user_id does not exist Position: 139"
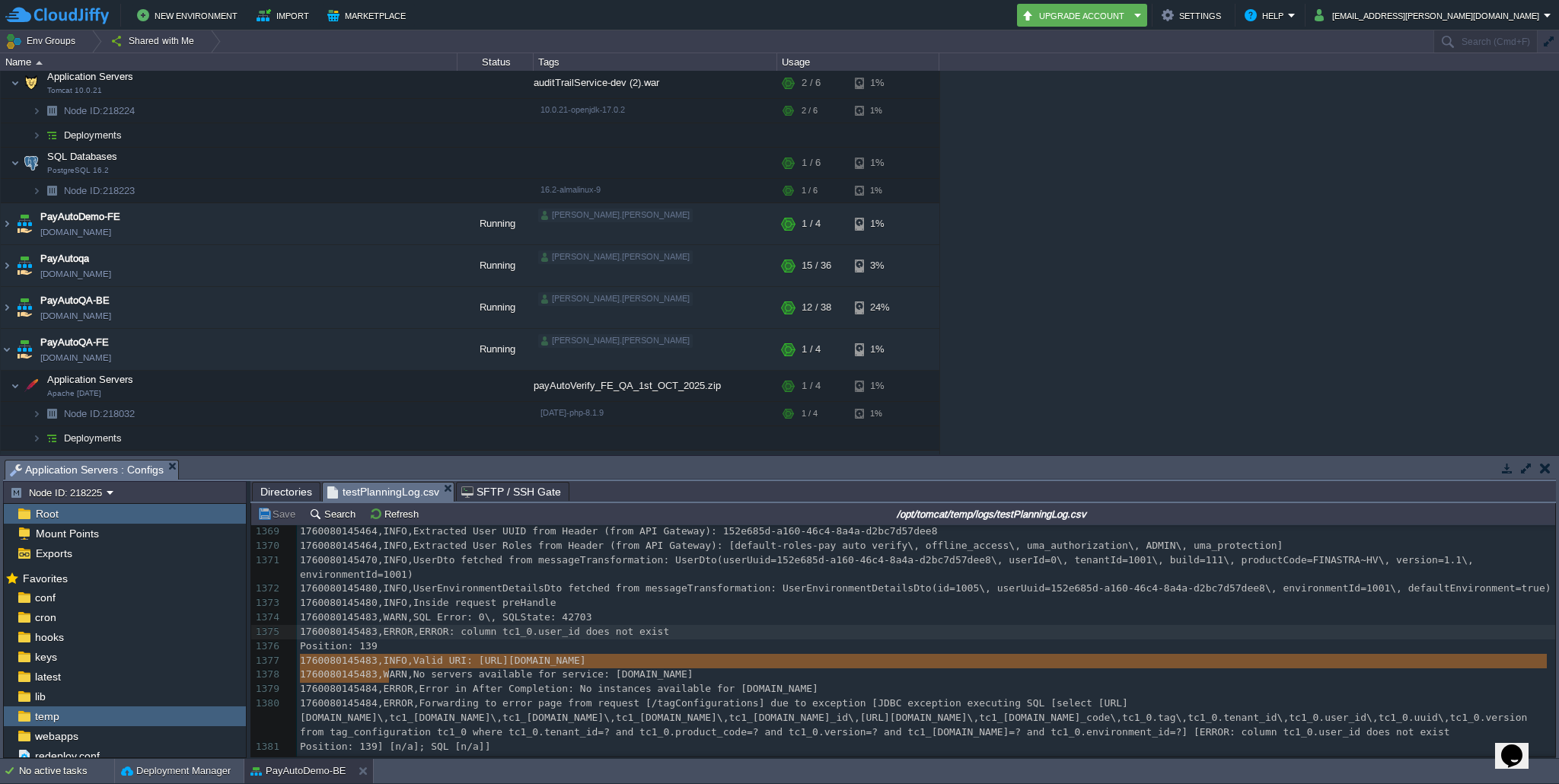
drag, startPoint x: 571, startPoint y: 676, endPoint x: 299, endPoint y: 664, distance: 272.3
